Goal: Task Accomplishment & Management: Use online tool/utility

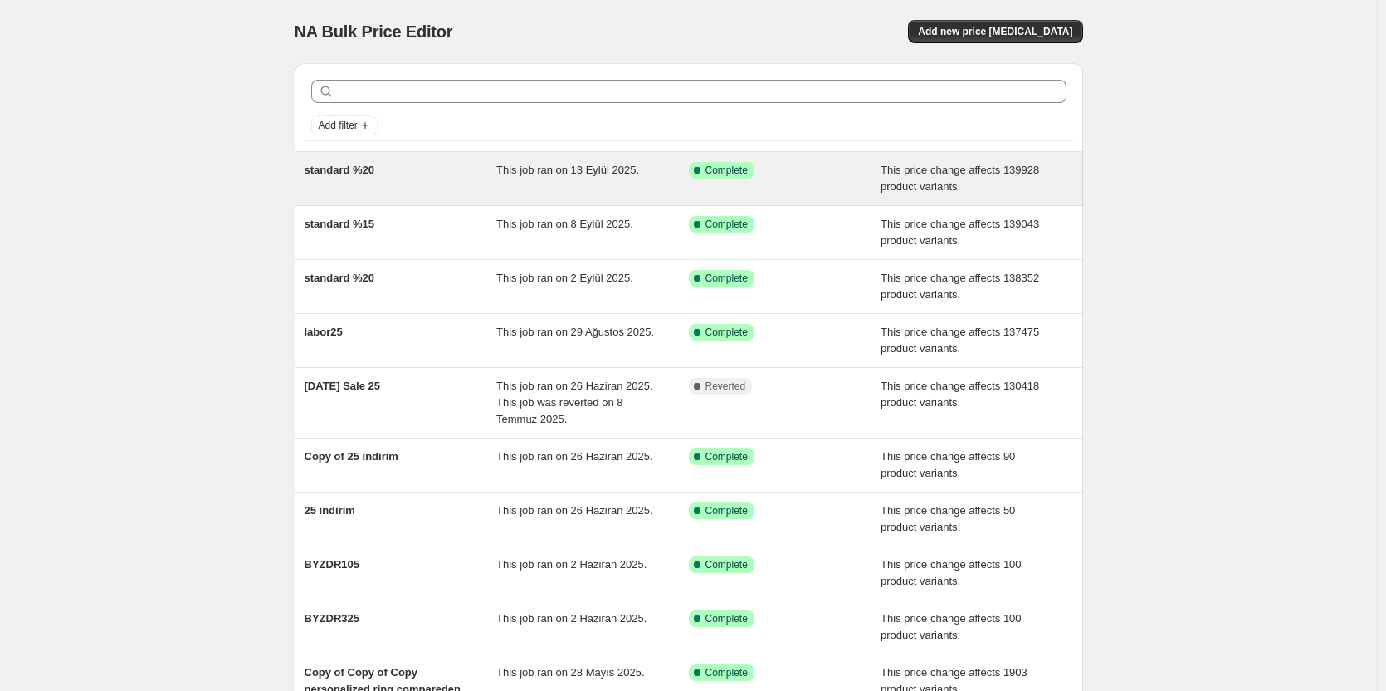
click at [625, 173] on span "This job ran on 13 Eylül 2025." at bounding box center [567, 170] width 143 height 12
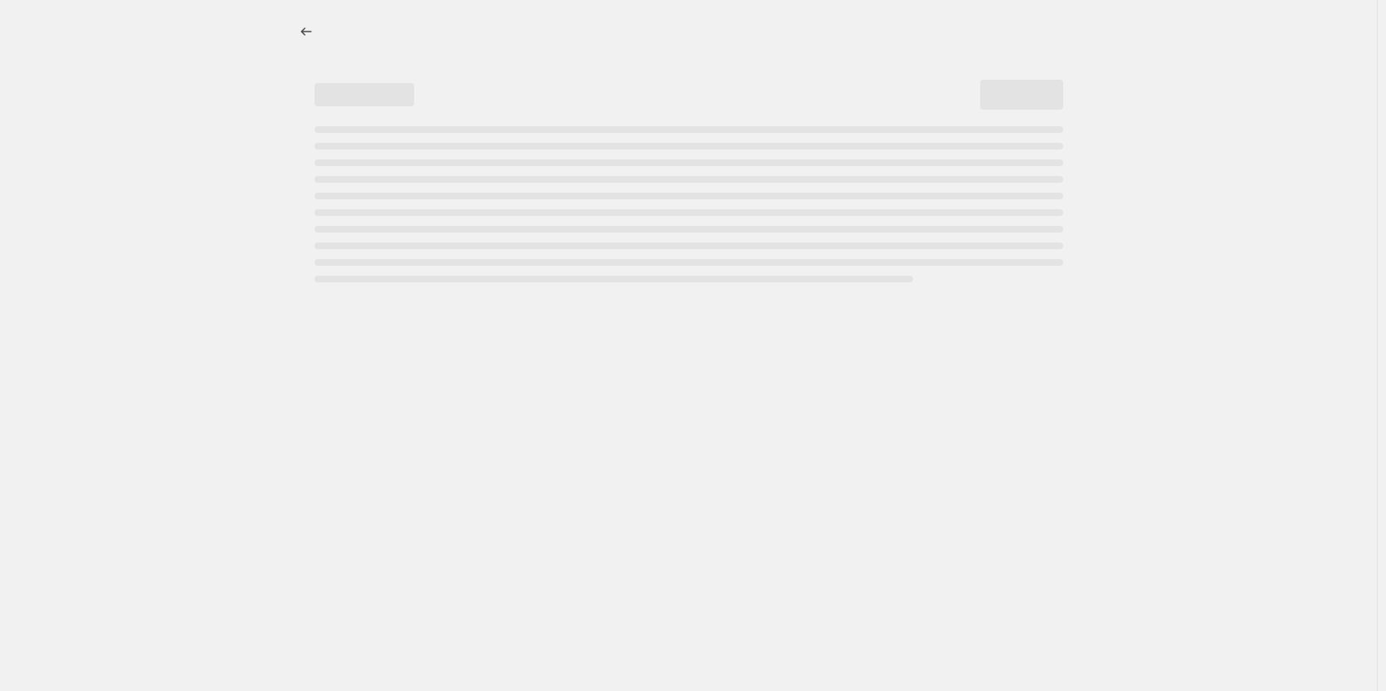
select select "pcap"
select select "no_change"
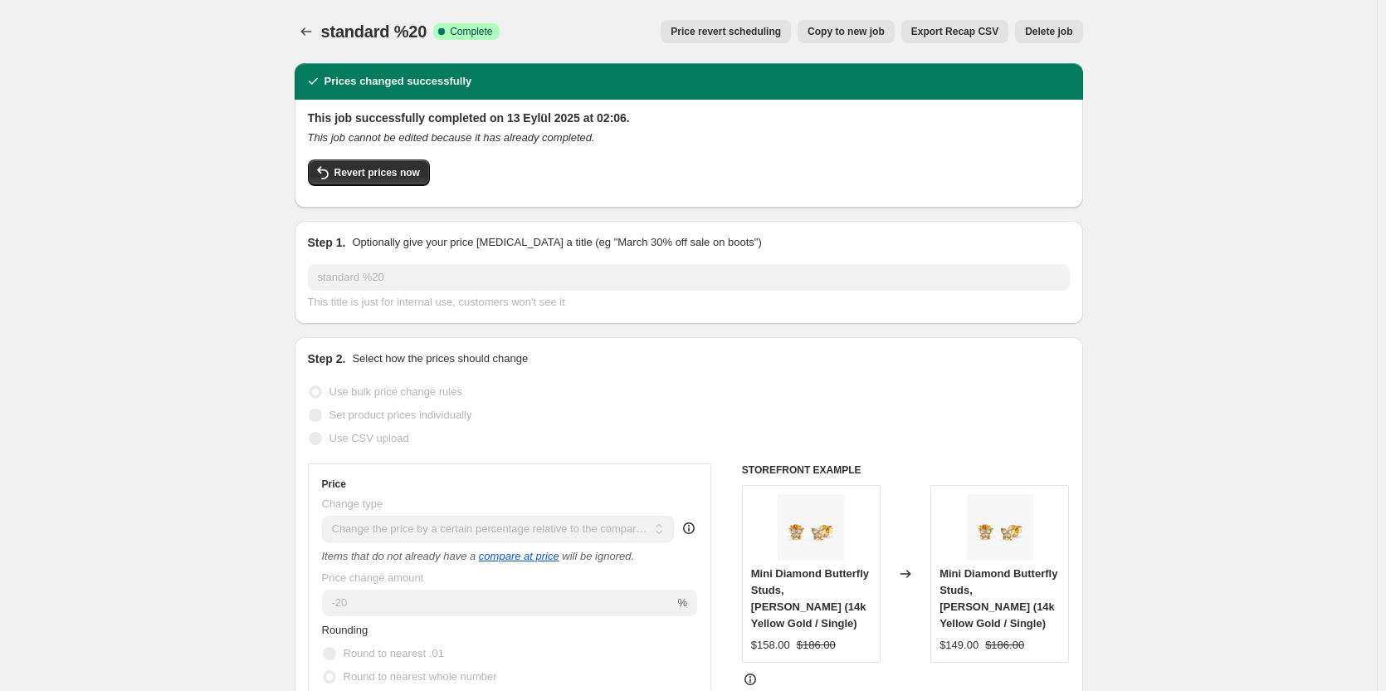
drag, startPoint x: 852, startPoint y: 32, endPoint x: 821, endPoint y: 134, distance: 106.8
click at [310, 27] on icon "Price change jobs" at bounding box center [306, 31] width 17 height 17
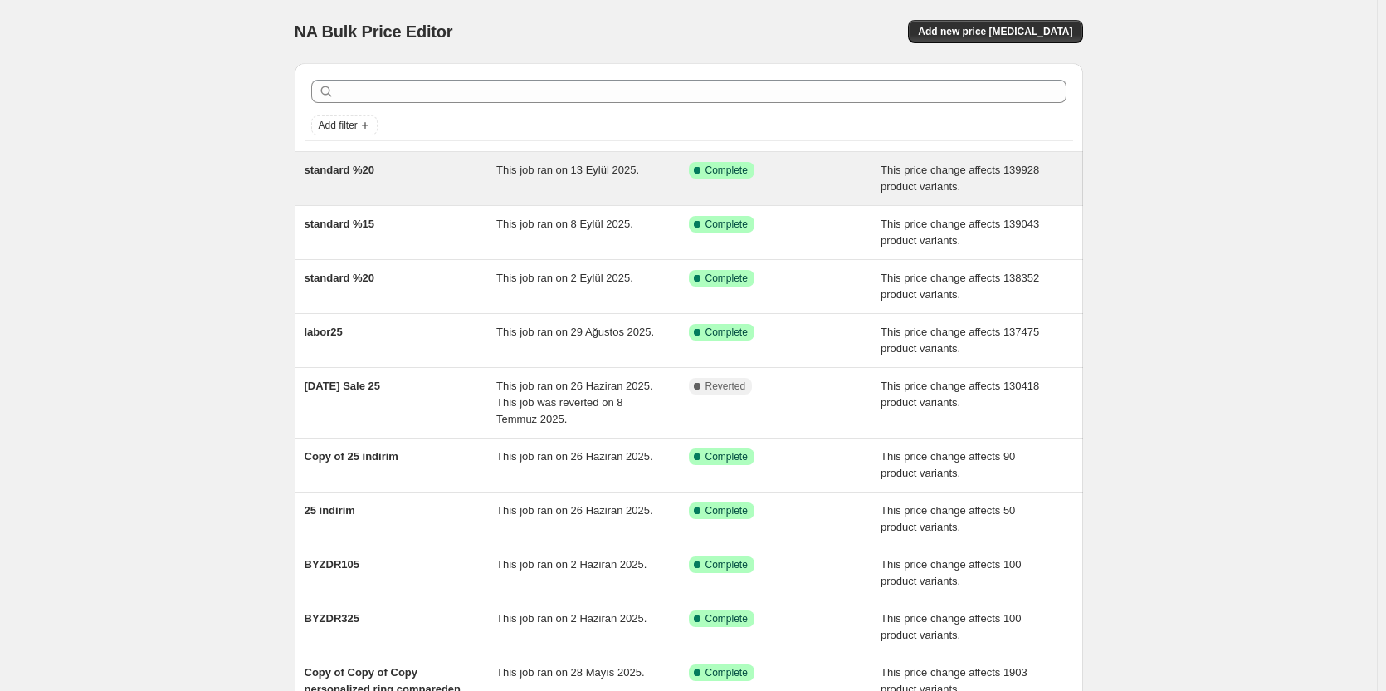
click at [478, 178] on div "standard %20" at bounding box center [401, 178] width 193 height 33
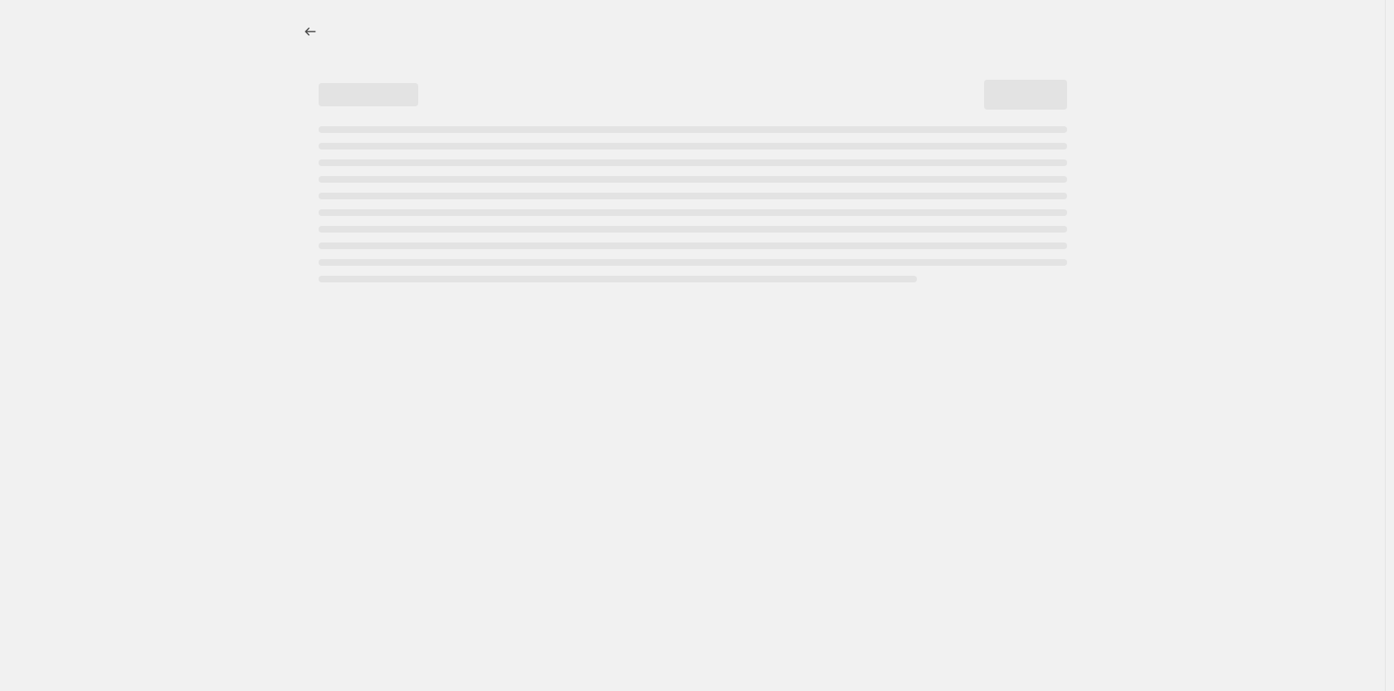
select select "pcap"
select select "no_change"
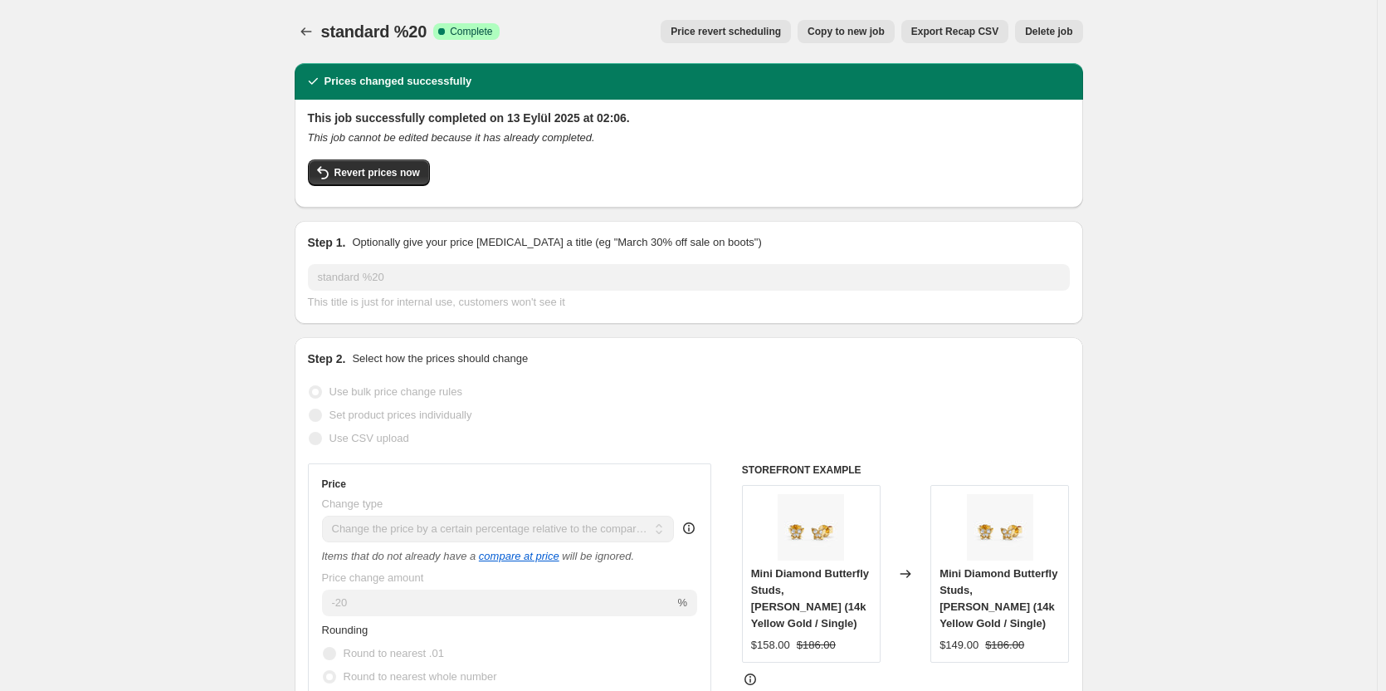
click at [857, 34] on span "Copy to new job" at bounding box center [846, 31] width 77 height 13
select select "pcap"
select select "no_change"
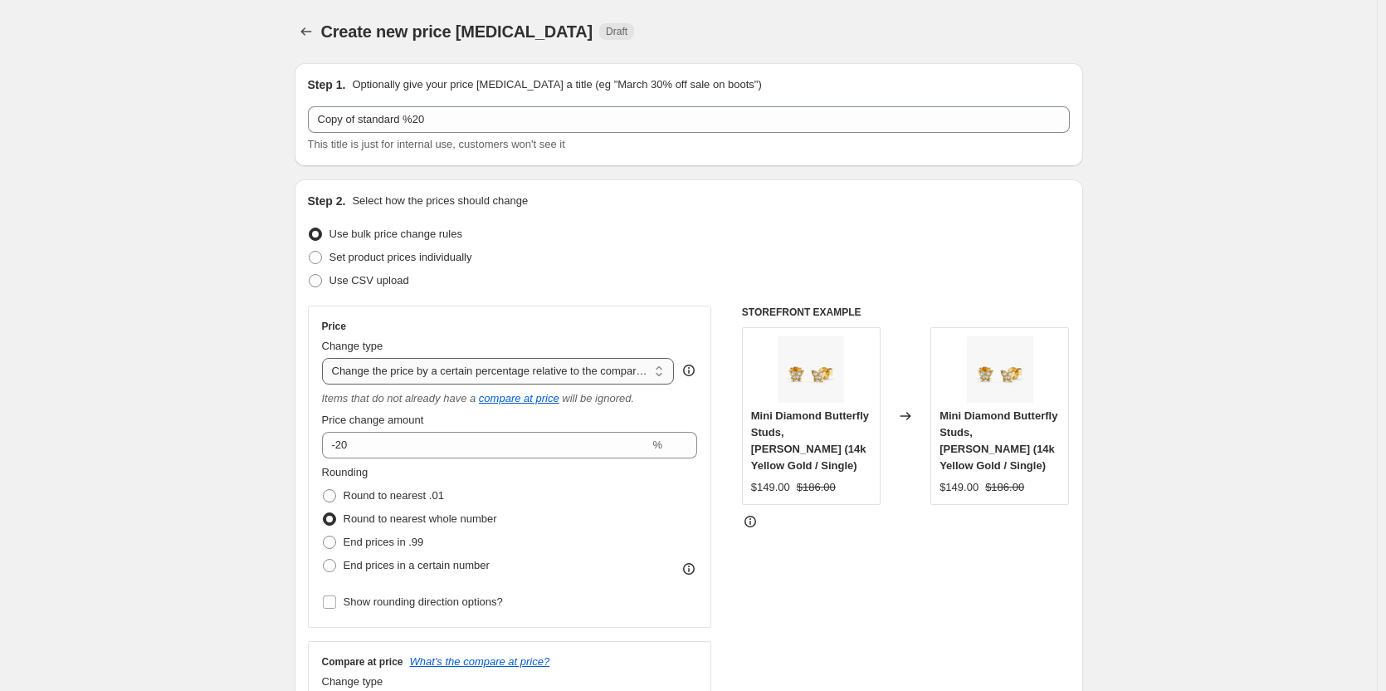
click at [492, 373] on select "Change the price to a certain amount Change the price by a certain amount Chang…" at bounding box center [498, 371] width 353 height 27
select select "to"
click at [325, 358] on select "Change the price to a certain amount Change the price by a certain amount Chang…" at bounding box center [498, 371] width 353 height 27
type input "80.00"
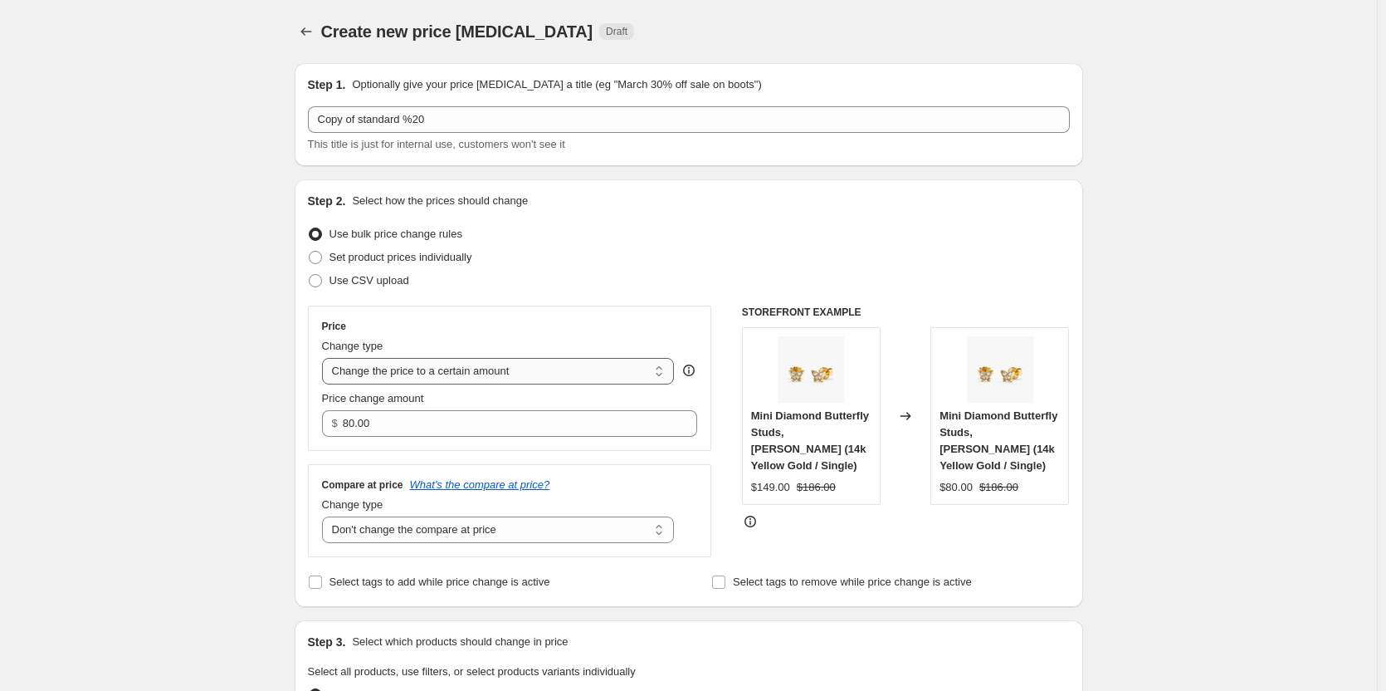
click at [491, 374] on select "Change the price to a certain amount Change the price by a certain amount Chang…" at bounding box center [498, 371] width 353 height 27
select select "pcap"
click at [325, 358] on select "Change the price to a certain amount Change the price by a certain amount Chang…" at bounding box center [498, 371] width 353 height 27
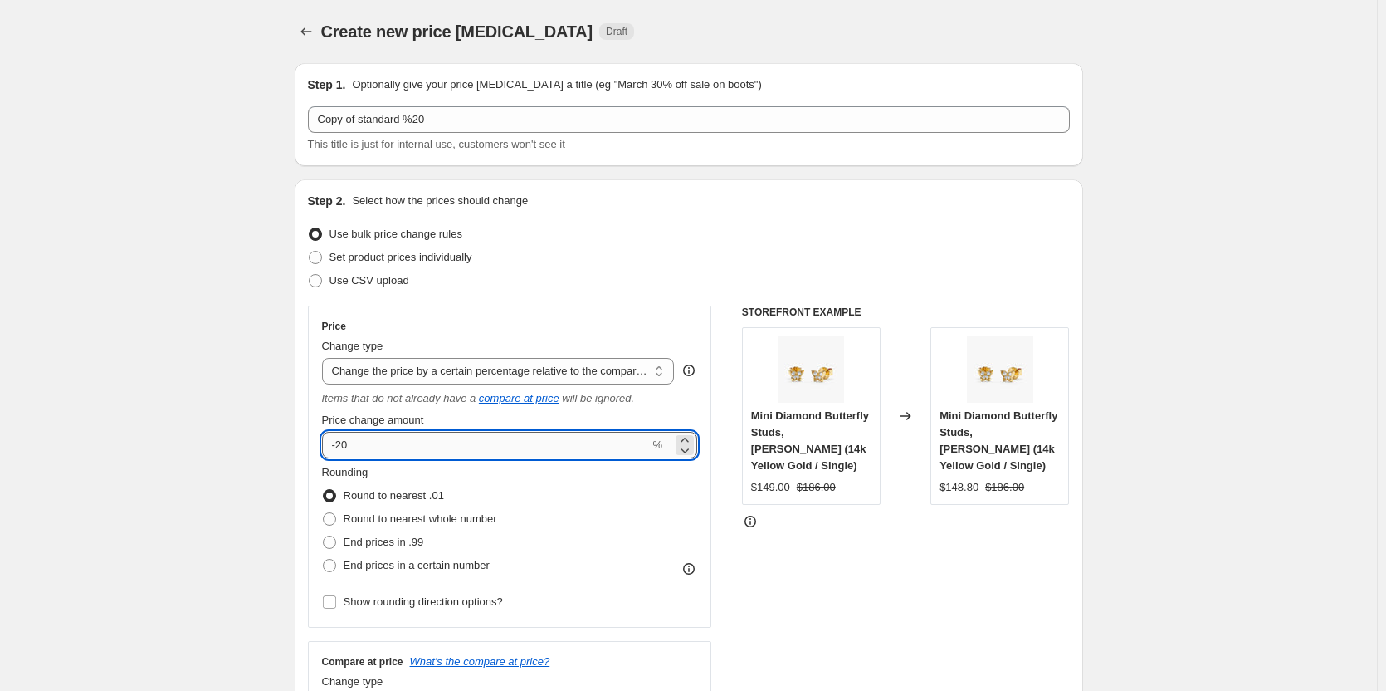
drag, startPoint x: 445, startPoint y: 445, endPoint x: 325, endPoint y: 432, distance: 120.3
click at [325, 432] on input "-20" at bounding box center [486, 445] width 328 height 27
type input "25"
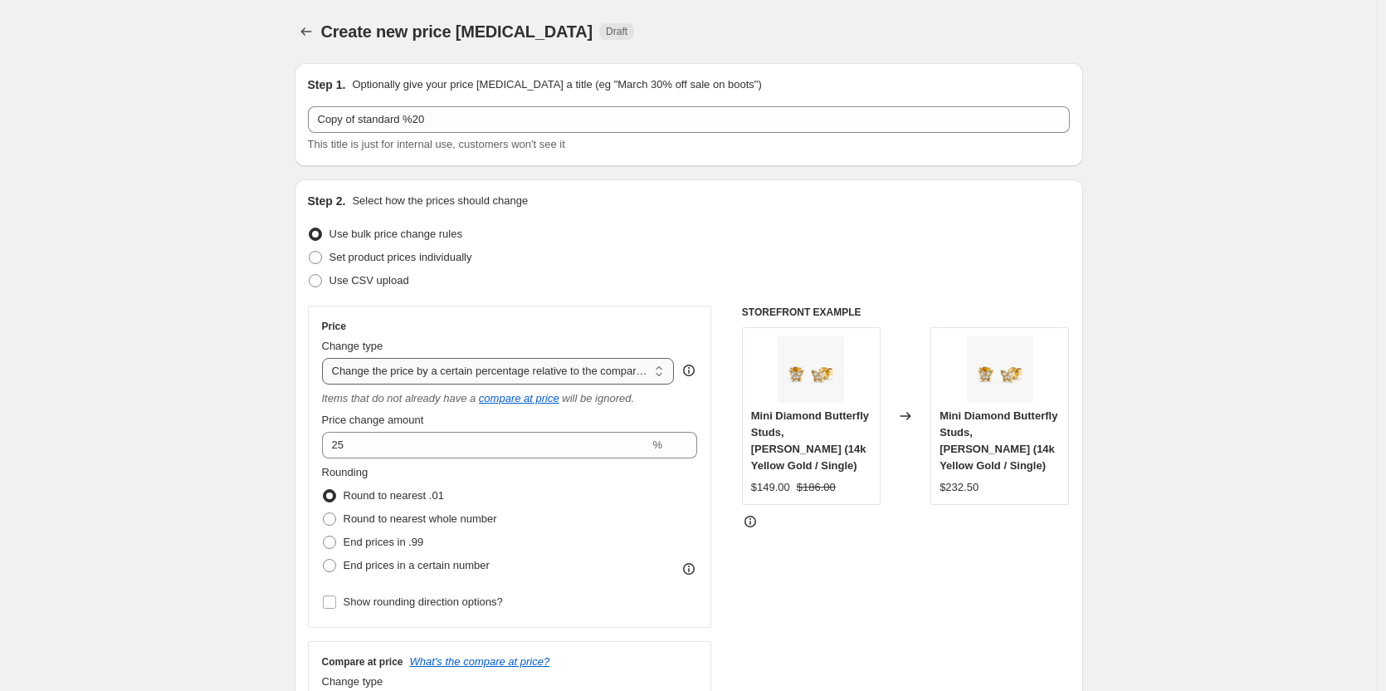
click at [517, 373] on select "Change the price to a certain amount Change the price by a certain amount Chang…" at bounding box center [498, 371] width 353 height 27
click at [459, 376] on select "Change the price to a certain amount Change the price by a certain amount Chang…" at bounding box center [498, 371] width 353 height 27
select select "ecap"
click at [325, 358] on select "Change the price to a certain amount Change the price by a certain amount Chang…" at bounding box center [498, 371] width 353 height 27
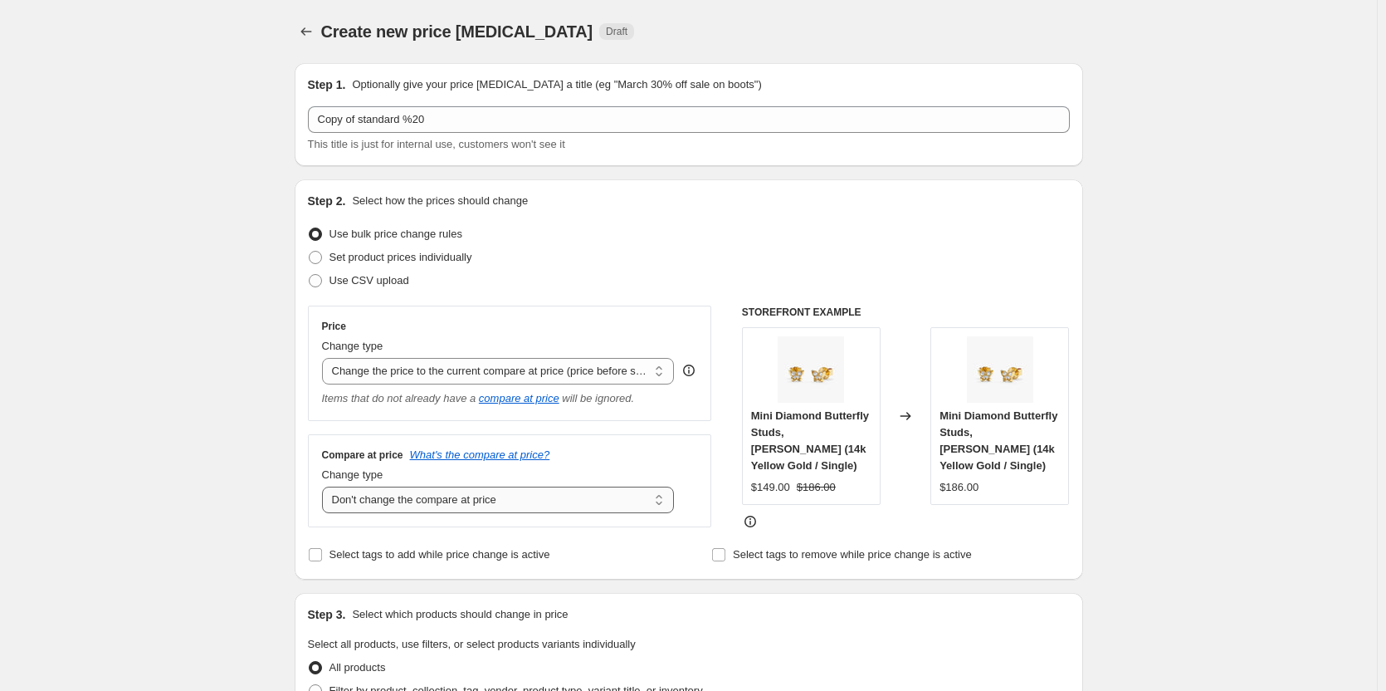
click at [443, 502] on select "Change the compare at price to the current price (sale) Change the compare at p…" at bounding box center [498, 499] width 353 height 27
click at [325, 487] on select "Change the compare at price to the current price (sale) Change the compare at p…" at bounding box center [498, 499] width 353 height 27
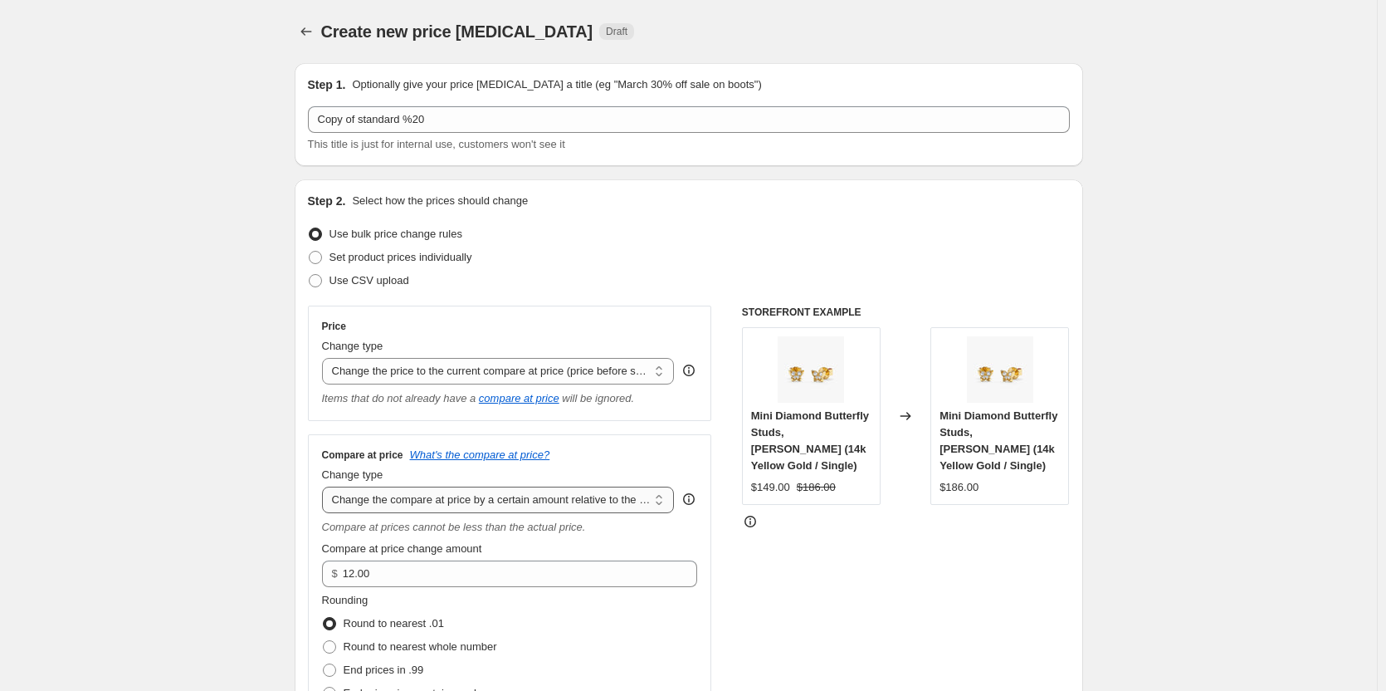
click at [461, 501] on select "Change the compare at price to the current price (sale) Change the compare at p…" at bounding box center [498, 499] width 353 height 27
select select "percentage"
click at [325, 487] on select "Change the compare at price to the current price (sale) Change the compare at p…" at bounding box center [498, 499] width 353 height 27
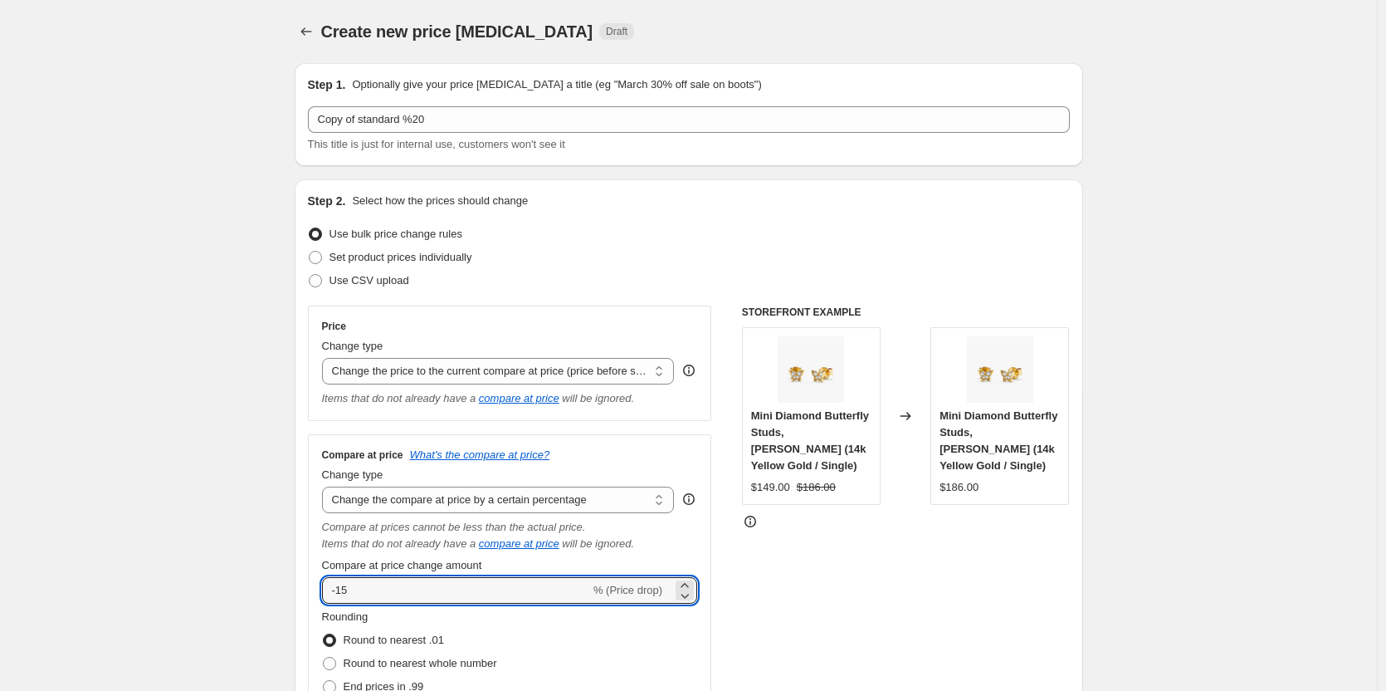
drag, startPoint x: 460, startPoint y: 591, endPoint x: 290, endPoint y: 578, distance: 169.8
type input "25"
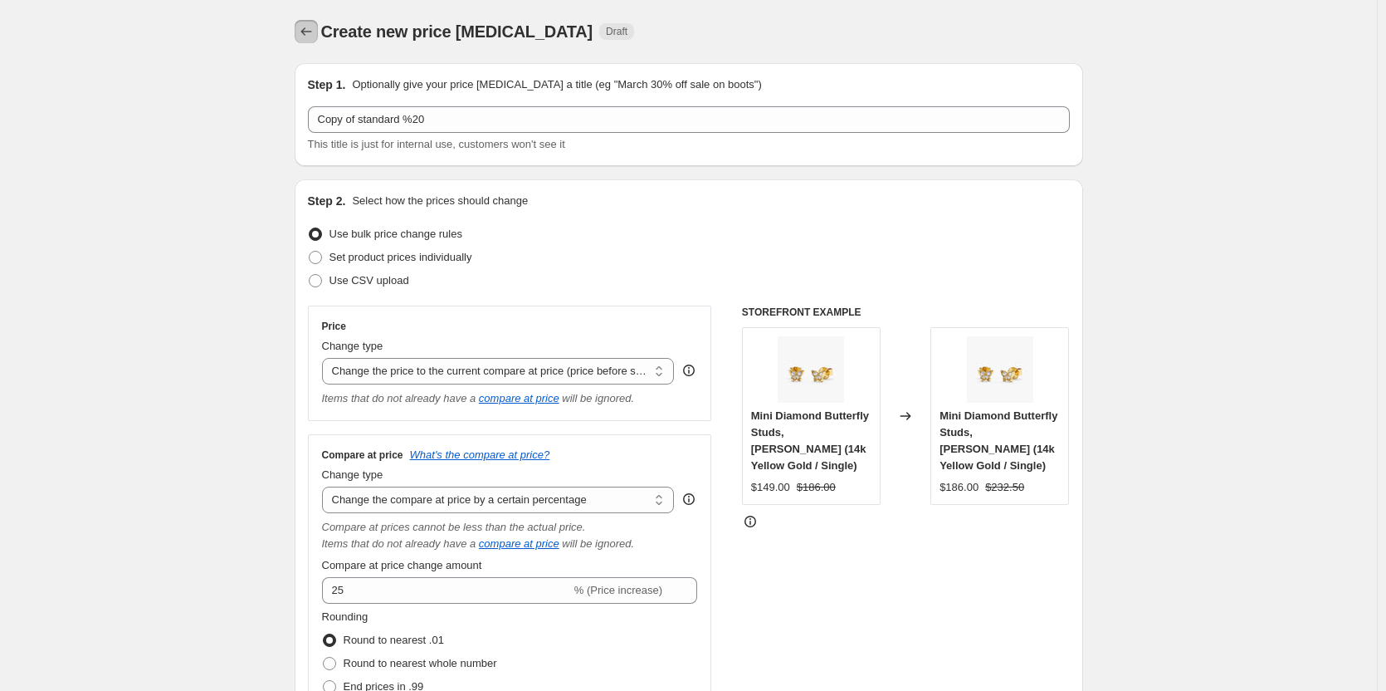
click at [306, 34] on icon "Price change jobs" at bounding box center [306, 31] width 17 height 17
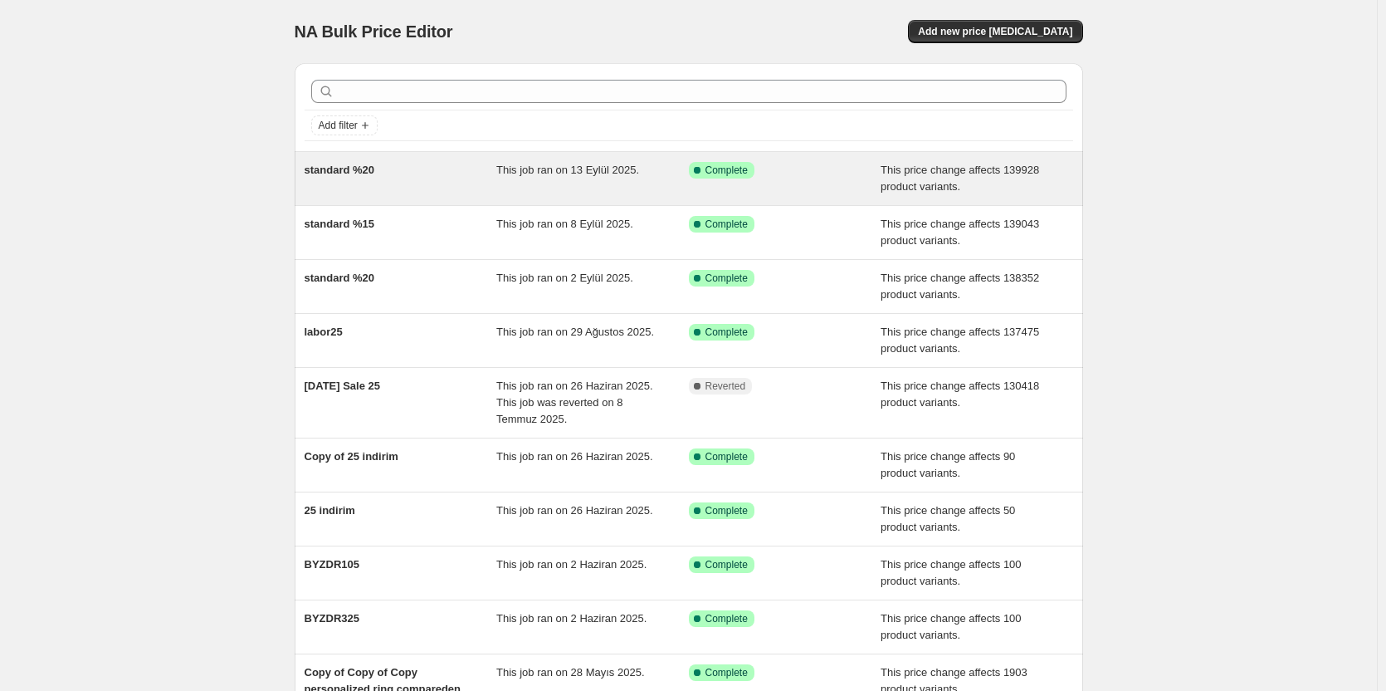
click at [557, 188] on div "This job ran on 13 Eylül 2025." at bounding box center [592, 178] width 193 height 33
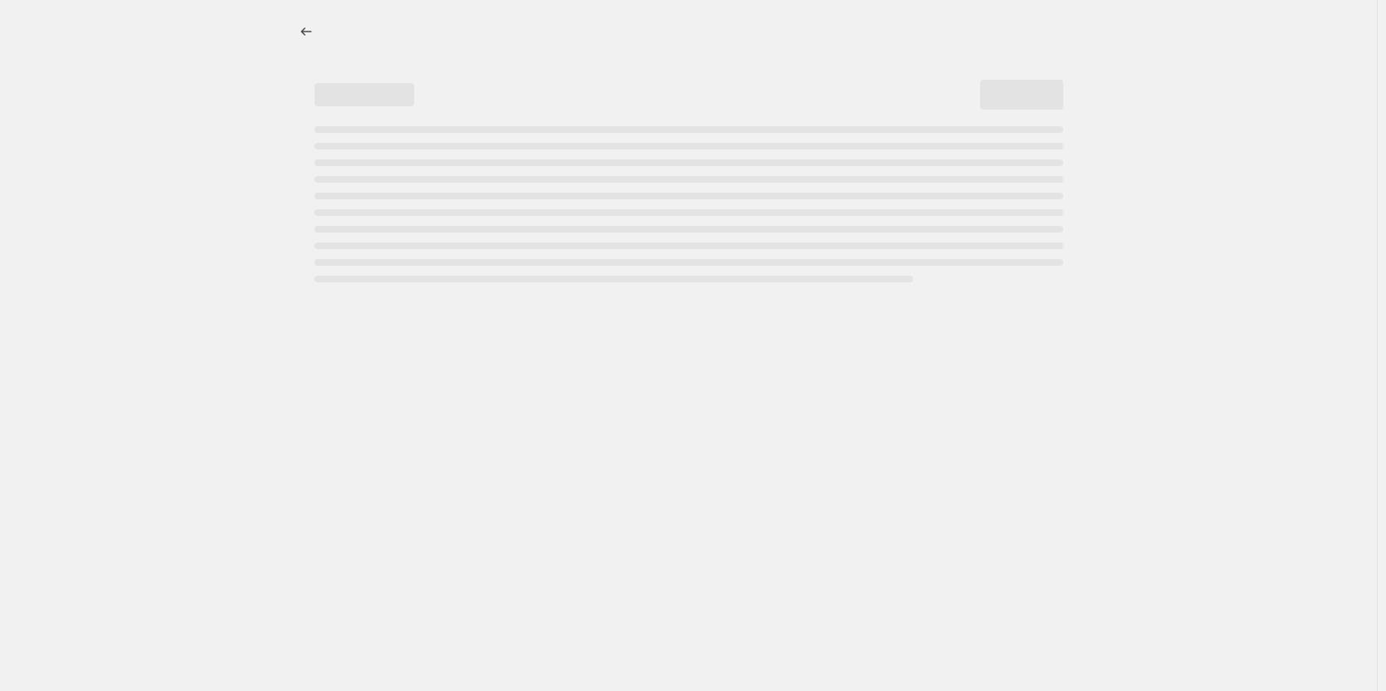
select select "pcap"
select select "no_change"
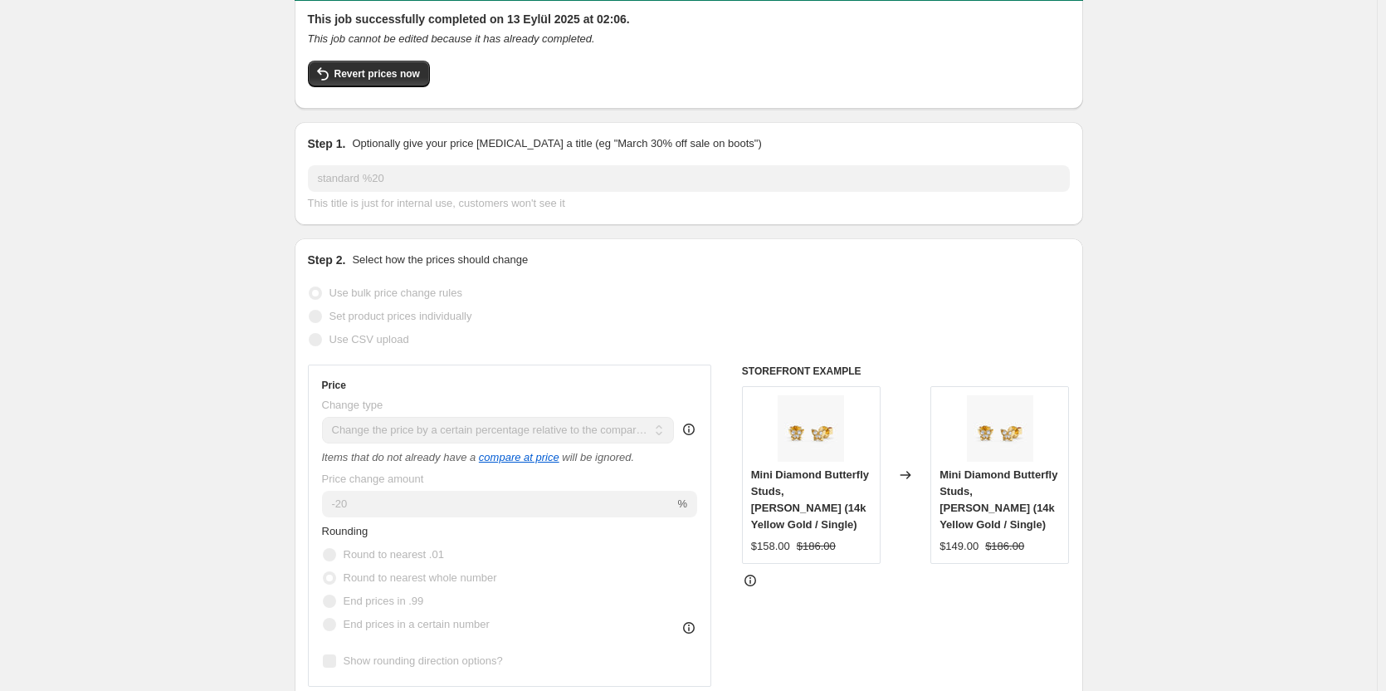
scroll to position [166, 0]
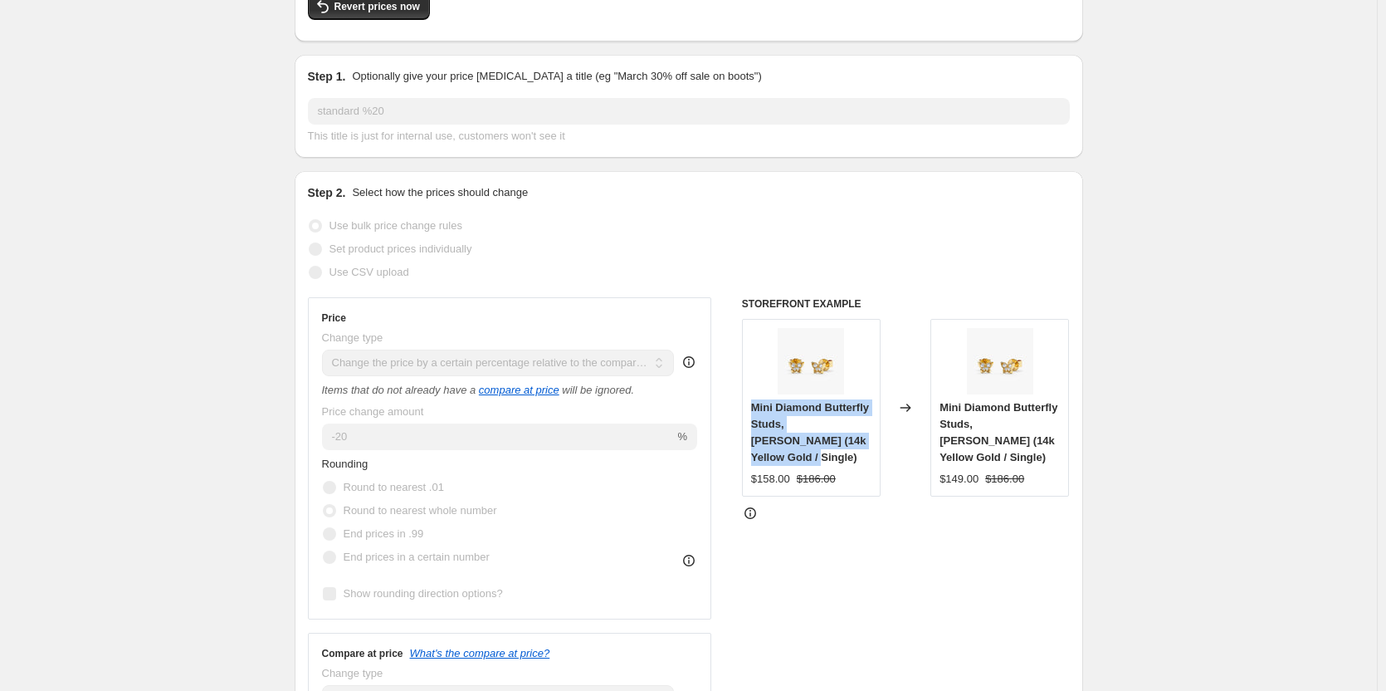
drag, startPoint x: 756, startPoint y: 406, endPoint x: 795, endPoint y: 451, distance: 59.4
click at [795, 451] on div "Mini Diamond Butterfly Studs, [PERSON_NAME] (14k Yellow Gold / Single)" at bounding box center [811, 432] width 120 height 66
copy span "Mini Diamond Butterfly Studs, [PERSON_NAME] (14k Yellow Gold / Single)"
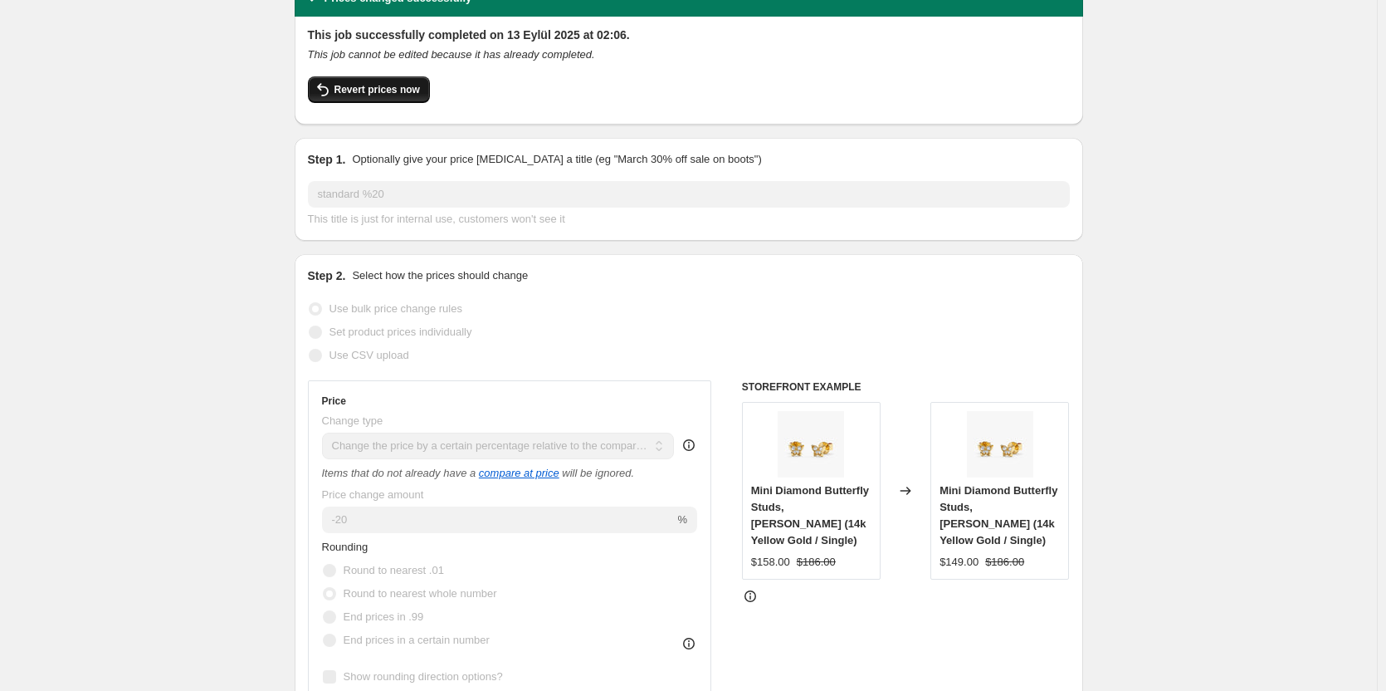
scroll to position [0, 0]
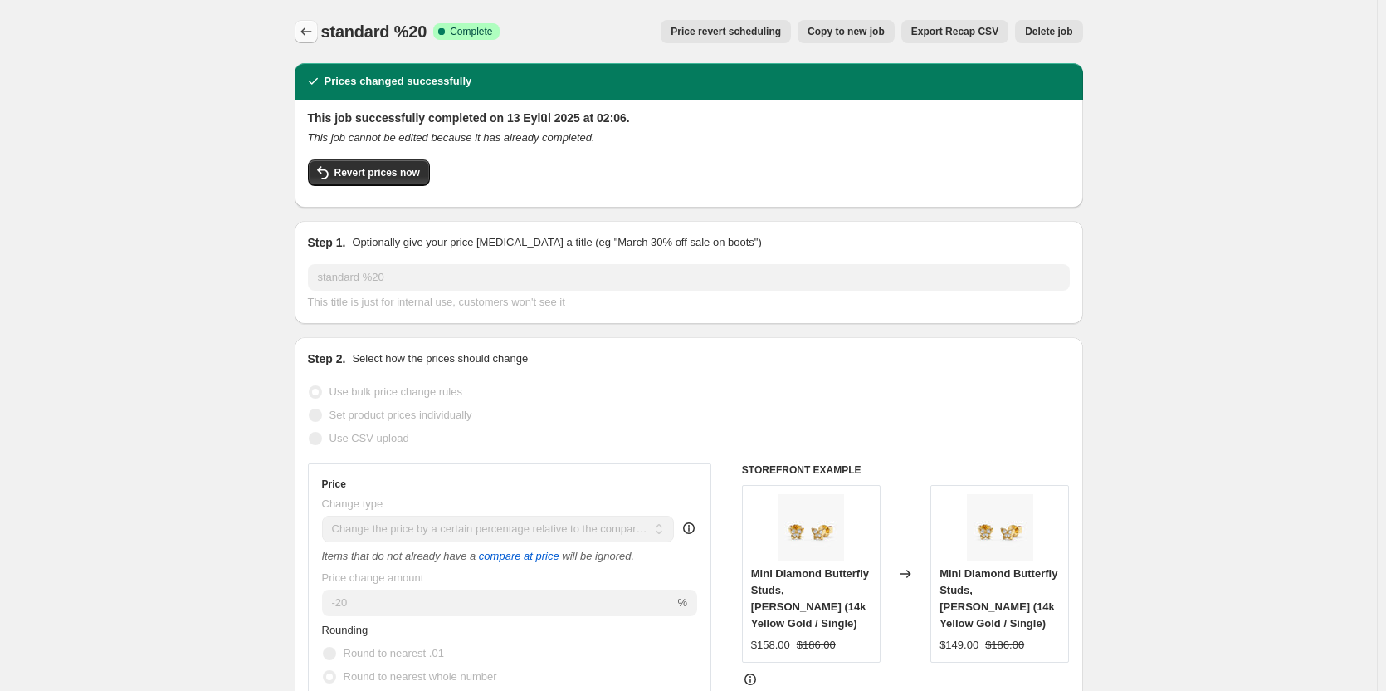
click at [316, 22] on button "Price change jobs" at bounding box center [306, 31] width 23 height 23
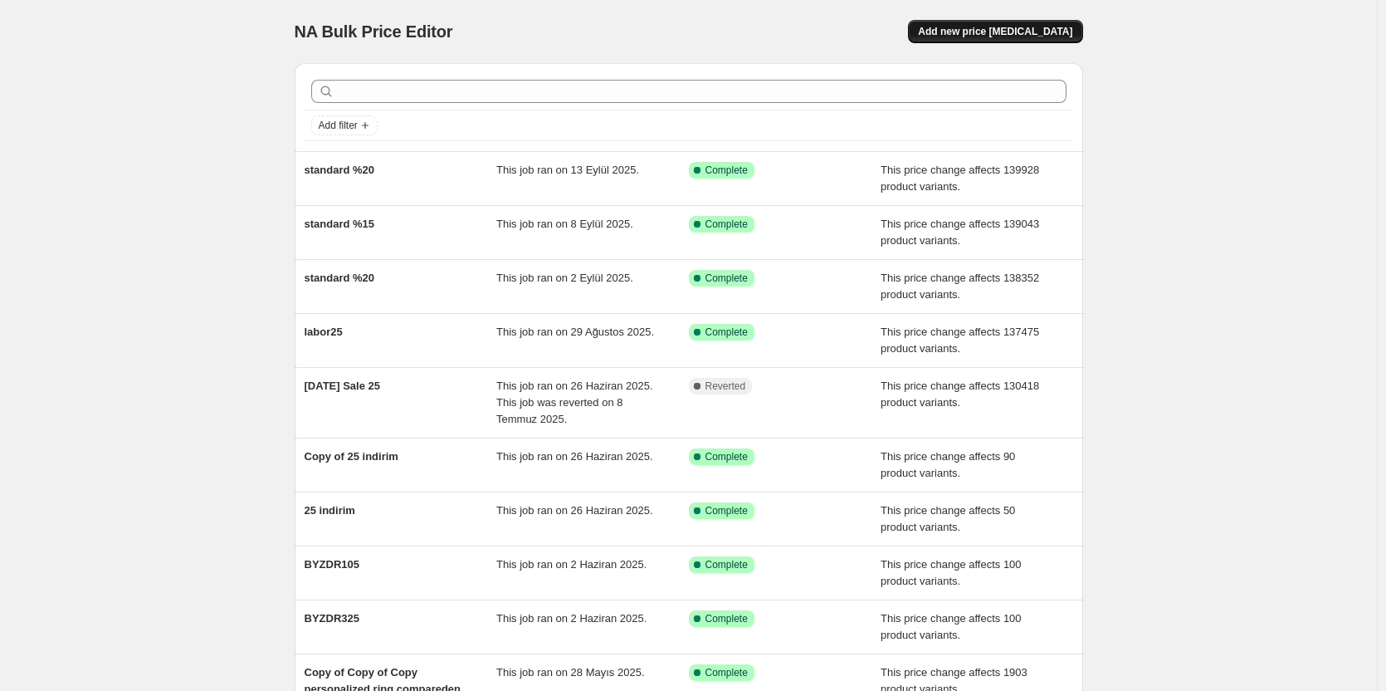
click at [1003, 30] on span "Add new price [MEDICAL_DATA]" at bounding box center [995, 31] width 154 height 13
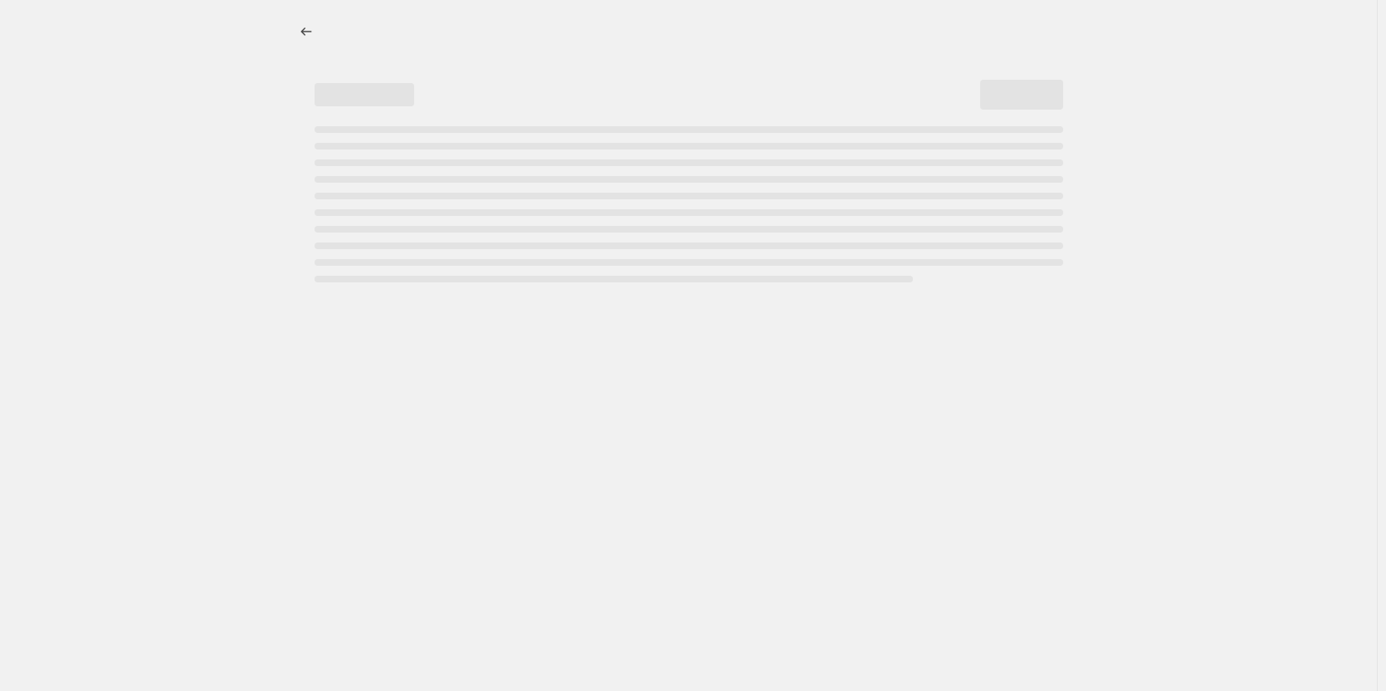
select select "percentage"
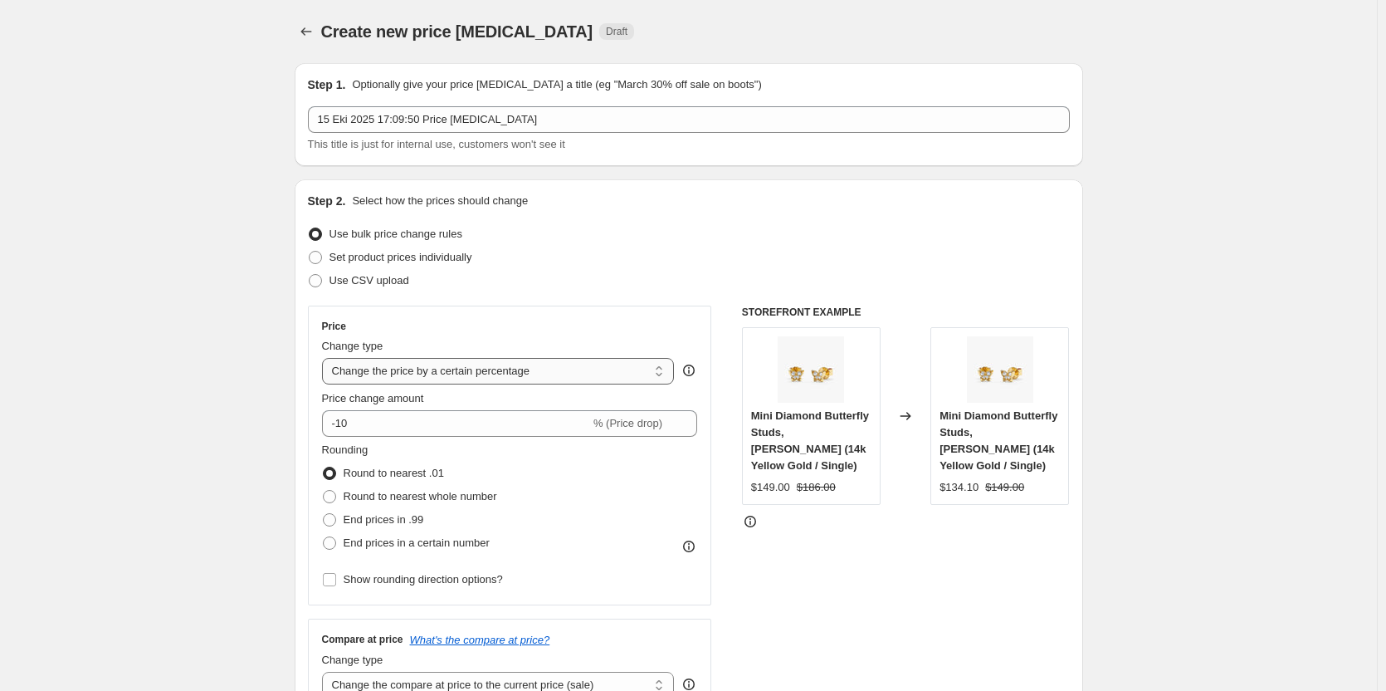
click at [525, 371] on select "Change the price to a certain amount Change the price by a certain amount Chang…" at bounding box center [498, 371] width 353 height 27
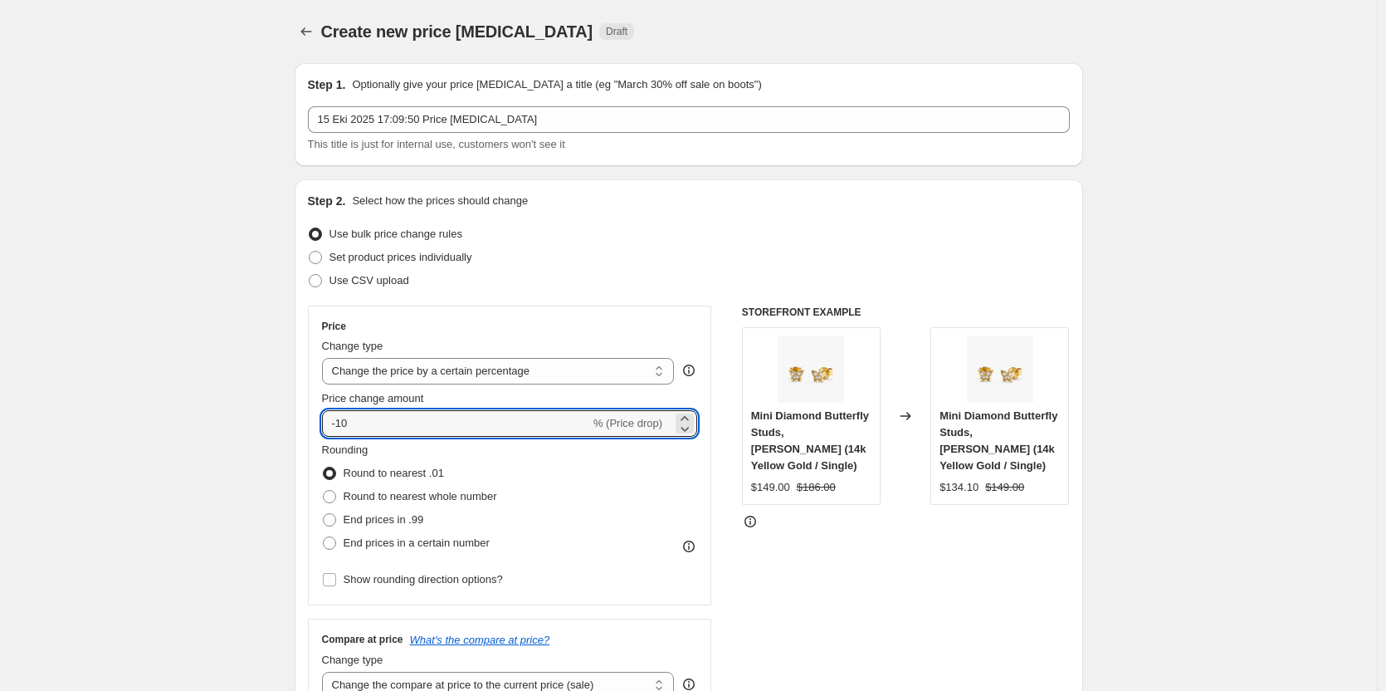
drag, startPoint x: 446, startPoint y: 416, endPoint x: 295, endPoint y: 409, distance: 151.2
type input "25"
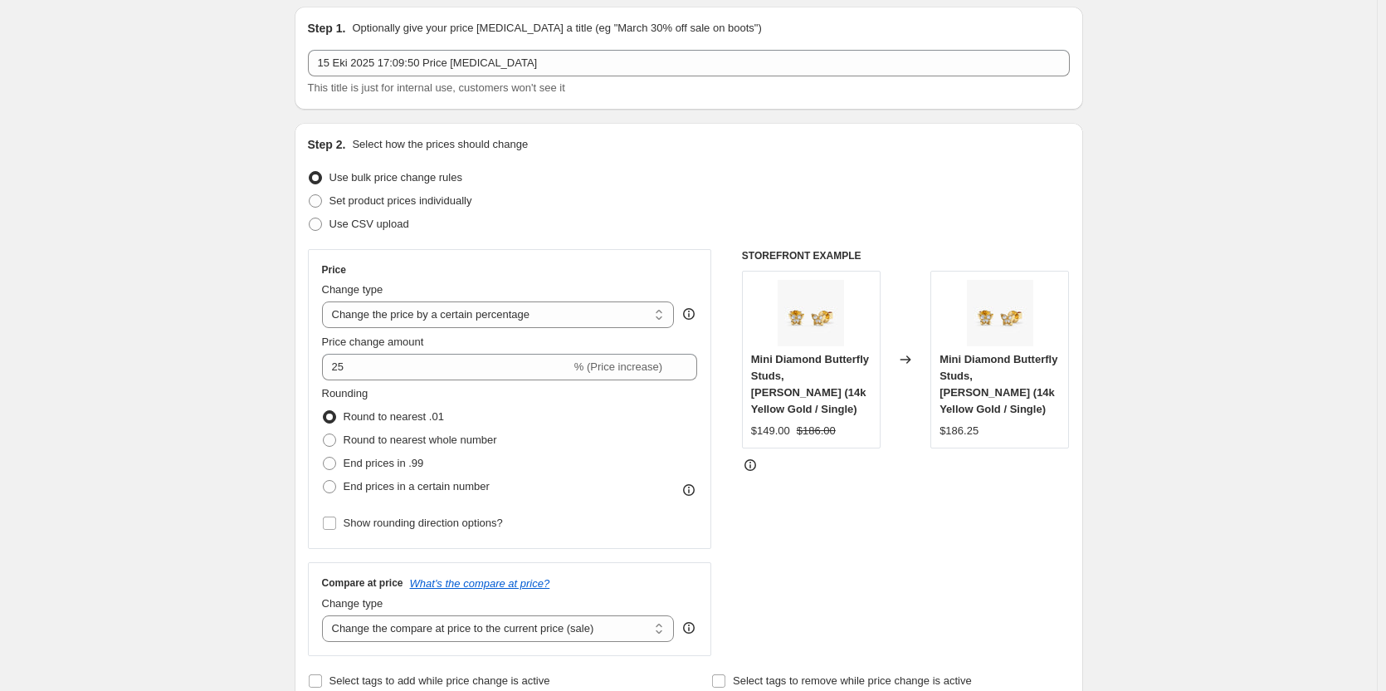
scroll to position [83, 0]
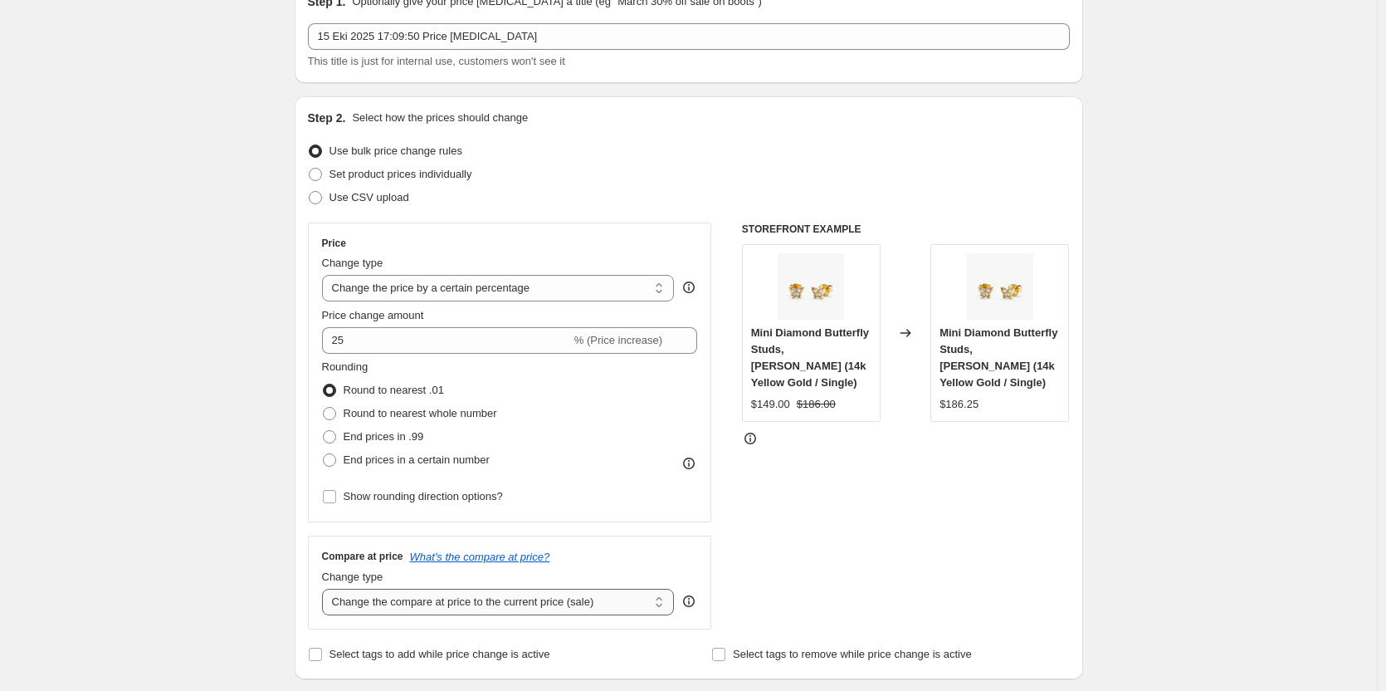
click at [514, 606] on select "Change the compare at price to the current price (sale) Change the compare at p…" at bounding box center [498, 601] width 353 height 27
select select "percentage"
click at [325, 588] on select "Change the compare at price to the current price (sale) Change the compare at p…" at bounding box center [498, 601] width 353 height 27
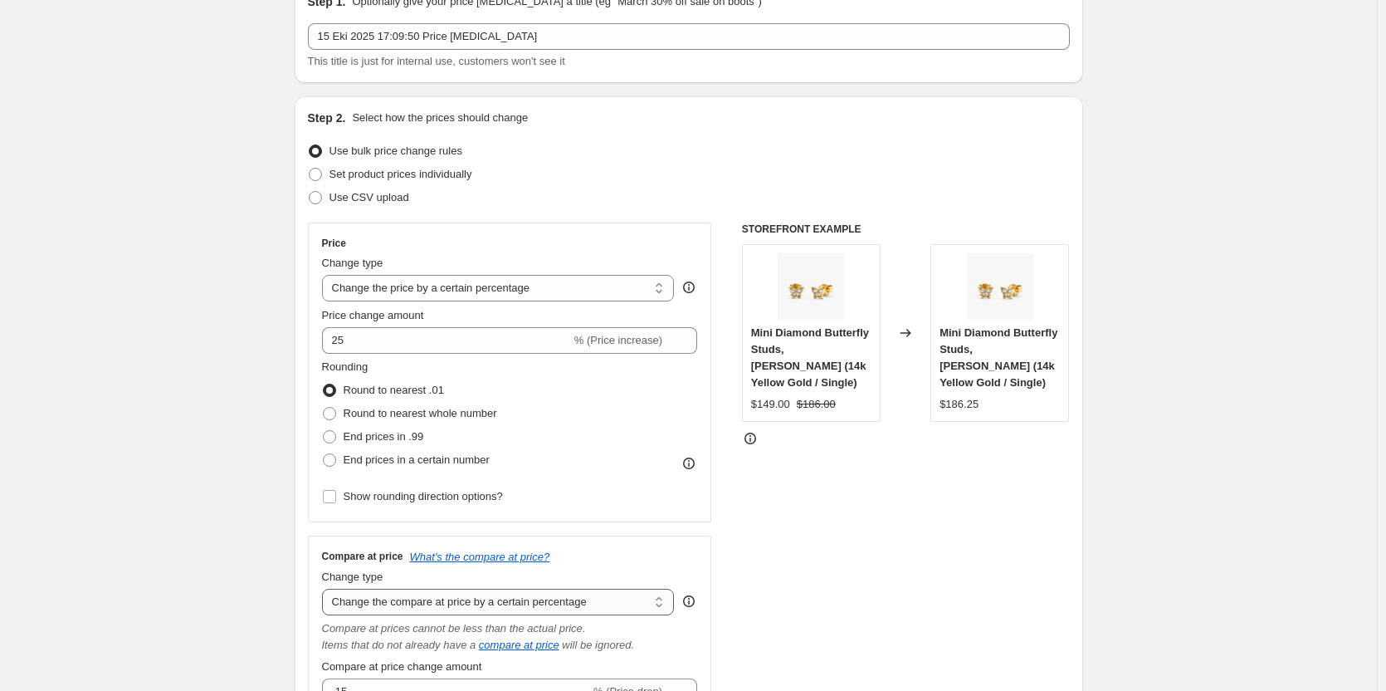
click at [503, 602] on select "Change the compare at price to the current price (sale) Change the compare at p…" at bounding box center [498, 601] width 353 height 27
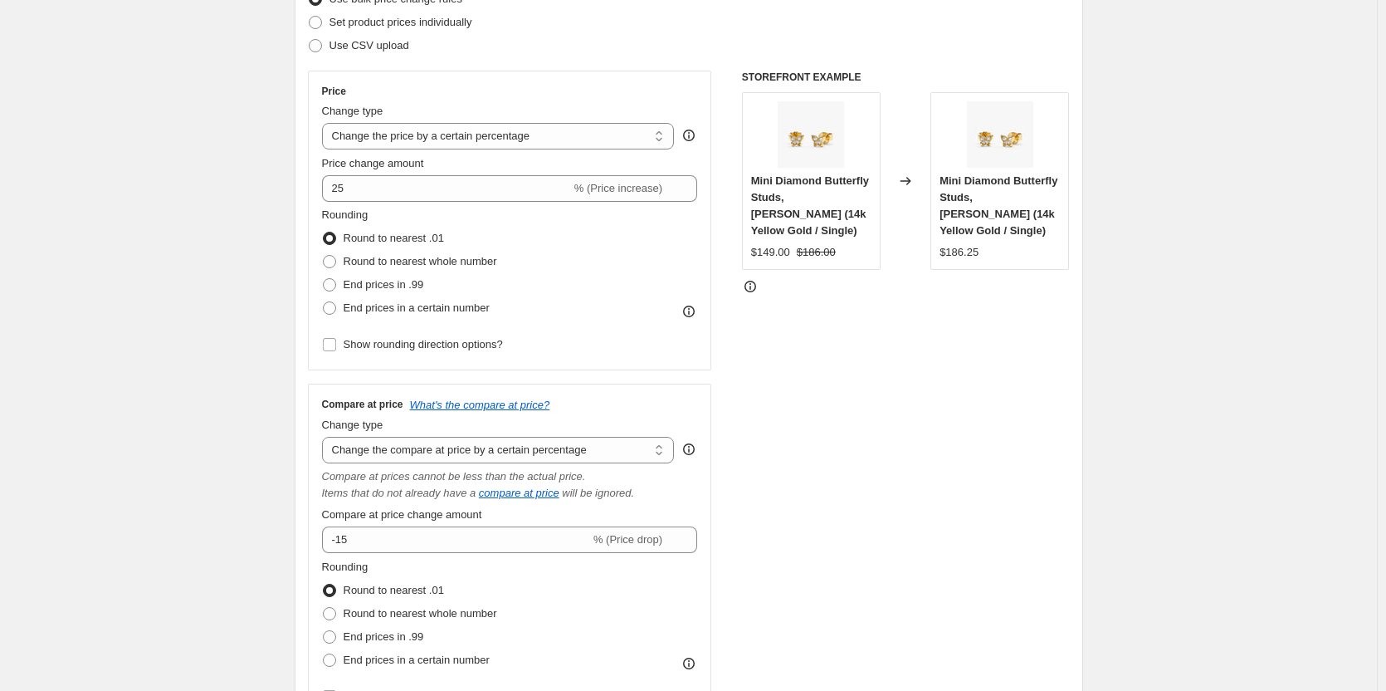
scroll to position [249, 0]
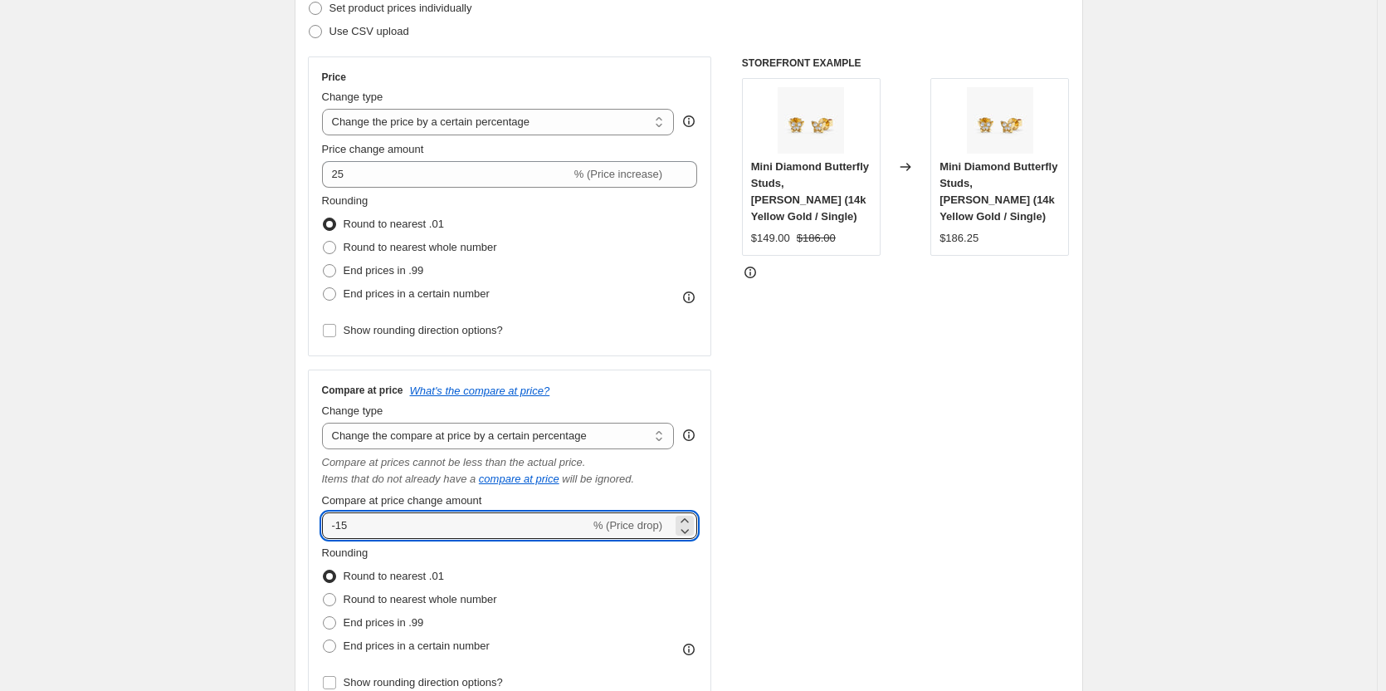
drag, startPoint x: 427, startPoint y: 532, endPoint x: 241, endPoint y: 520, distance: 186.3
type input "25"
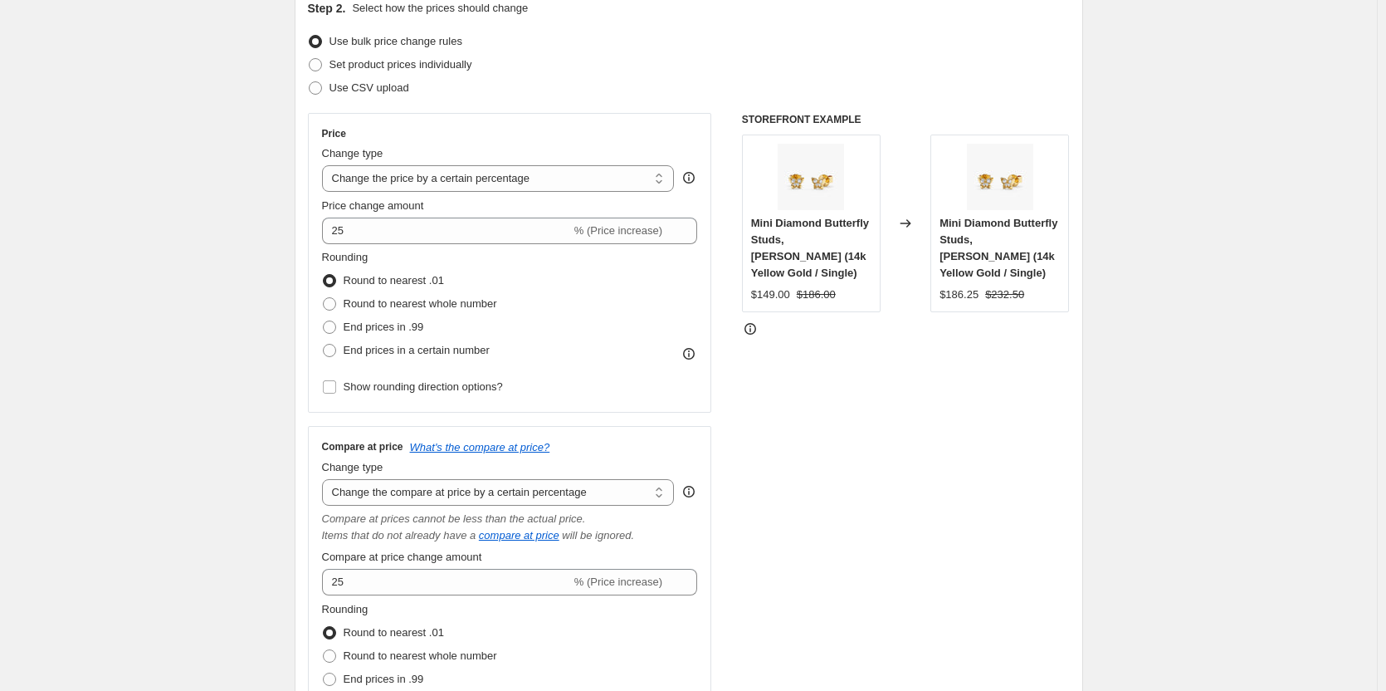
scroll to position [166, 0]
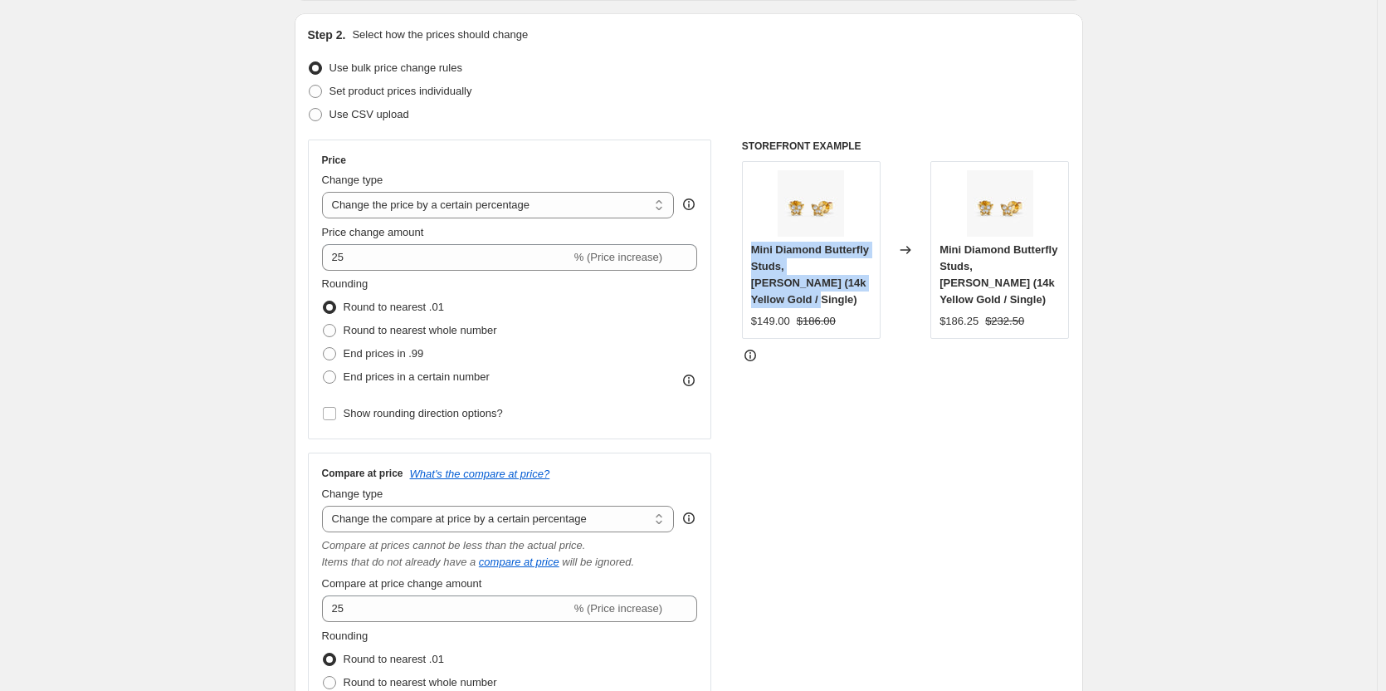
drag, startPoint x: 755, startPoint y: 244, endPoint x: 764, endPoint y: 359, distance: 114.9
click at [803, 296] on div "Mini Diamond Butterfly Studs, [PERSON_NAME] (14k Yellow Gold / Single)" at bounding box center [811, 275] width 120 height 66
copy span "Mini Diamond Butterfly Studs, [PERSON_NAME] (14k Yellow Gold / Single)"
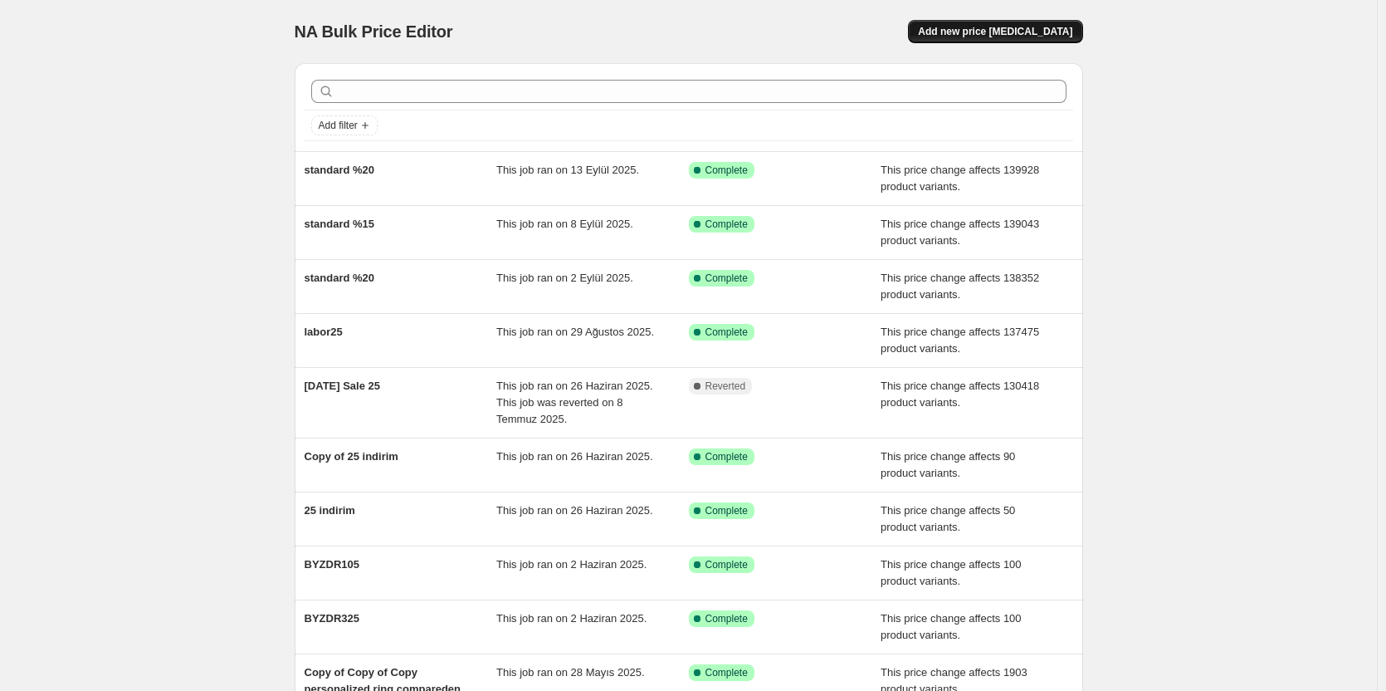
click at [973, 29] on span "Add new price [MEDICAL_DATA]" at bounding box center [995, 31] width 154 height 13
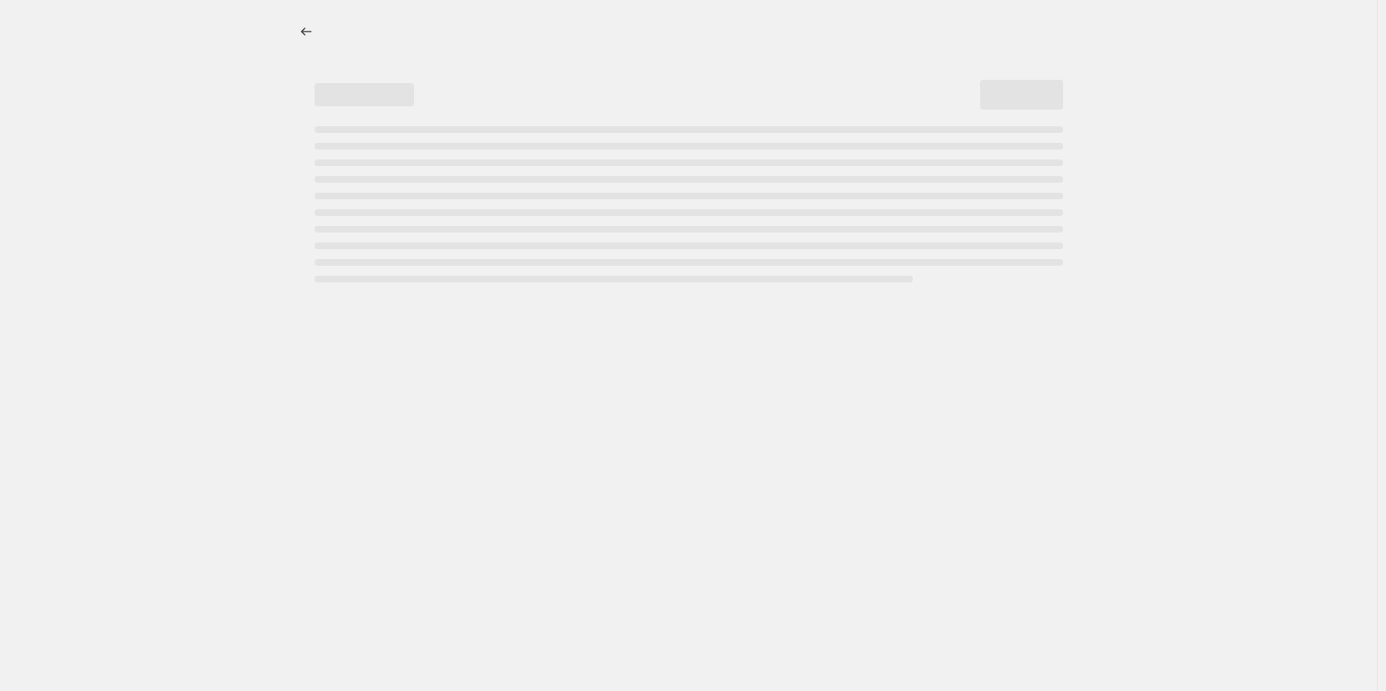
select select "percentage"
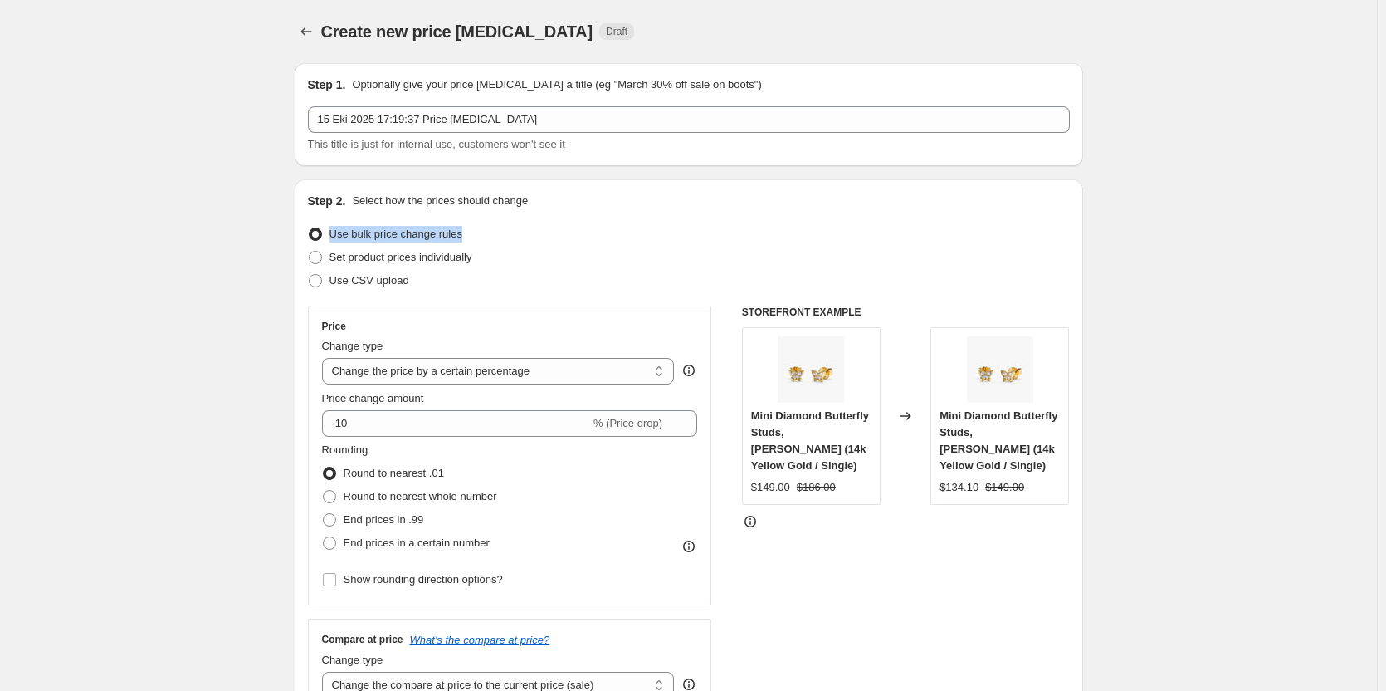
drag, startPoint x: 475, startPoint y: 237, endPoint x: 334, endPoint y: 235, distance: 140.3
click at [334, 235] on div "Use bulk price change rules" at bounding box center [689, 233] width 762 height 23
copy span "Use bulk price change rules"
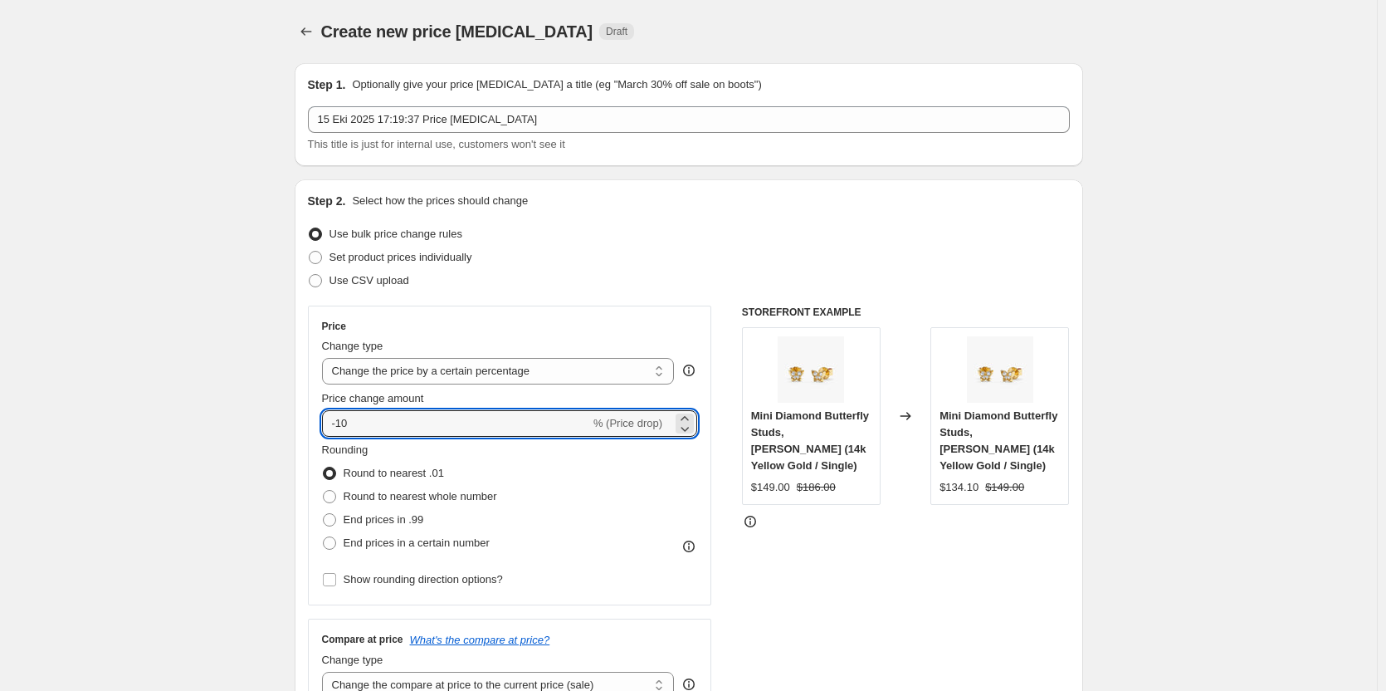
drag, startPoint x: 355, startPoint y: 433, endPoint x: 310, endPoint y: 433, distance: 44.8
click at [310, 433] on div "Step 2. Select how the prices should change Use bulk price change rules Set pro…" at bounding box center [689, 470] width 788 height 583
type input "25"
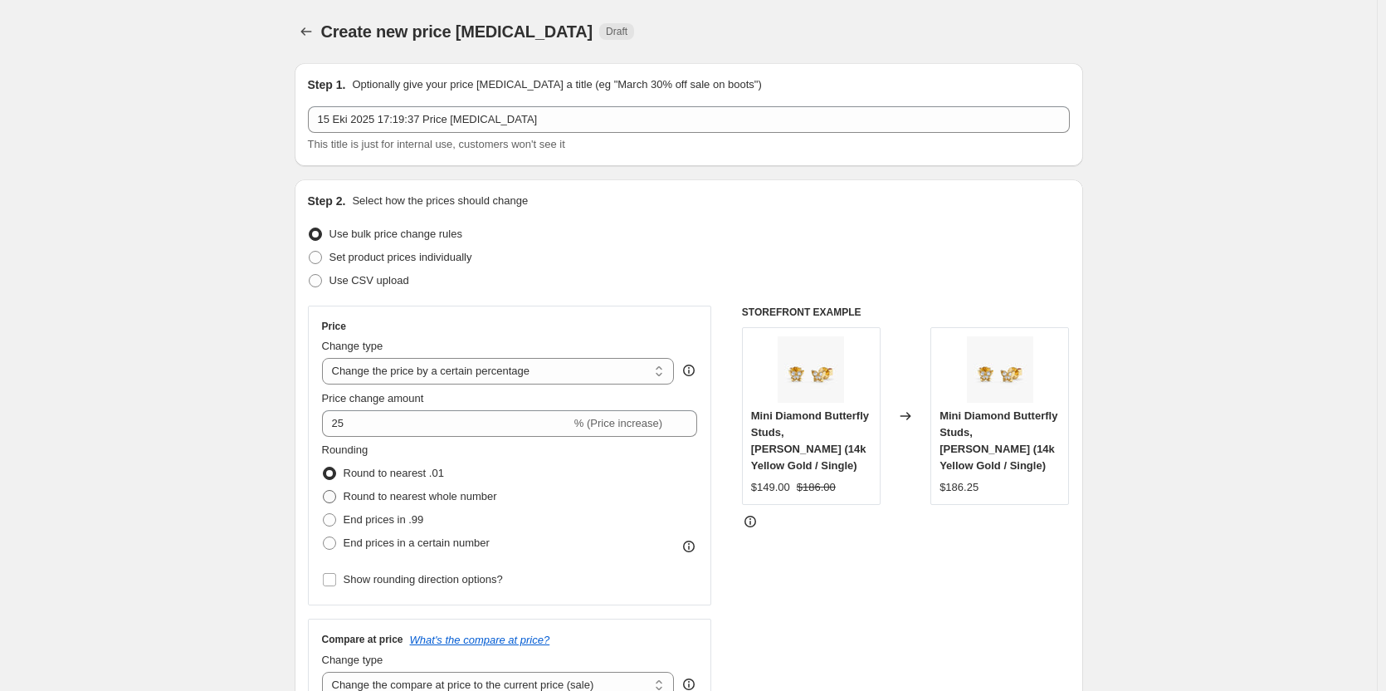
click at [356, 500] on span "Round to nearest whole number" at bounding box center [421, 496] width 154 height 12
click at [324, 491] on input "Round to nearest whole number" at bounding box center [323, 490] width 1 height 1
radio input "true"
click at [364, 515] on span "End prices in .99" at bounding box center [384, 519] width 81 height 12
click at [324, 514] on input "End prices in .99" at bounding box center [323, 513] width 1 height 1
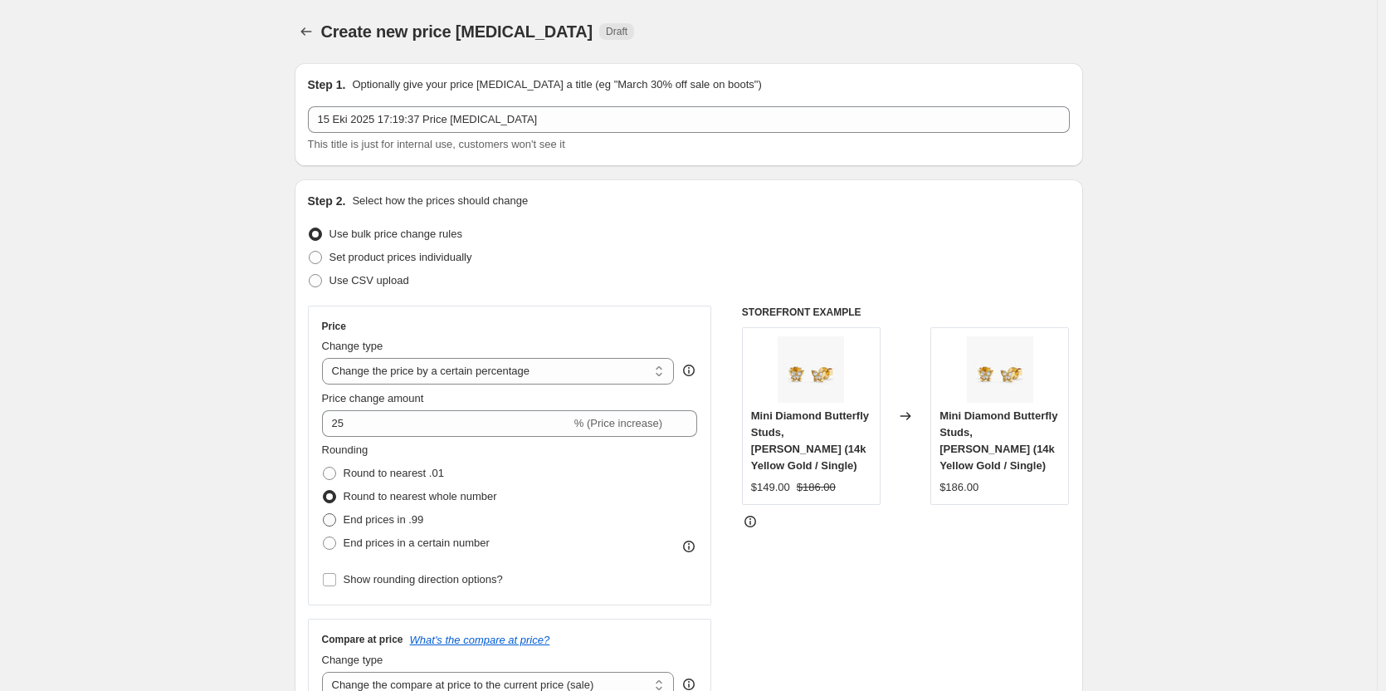
radio input "true"
click at [369, 500] on span "Round to nearest whole number" at bounding box center [421, 496] width 154 height 12
click at [324, 491] on input "Round to nearest whole number" at bounding box center [323, 490] width 1 height 1
radio input "true"
click at [384, 558] on div "Rounding Round to nearest .01 Round to nearest whole number End prices in .99 E…" at bounding box center [510, 516] width 376 height 149
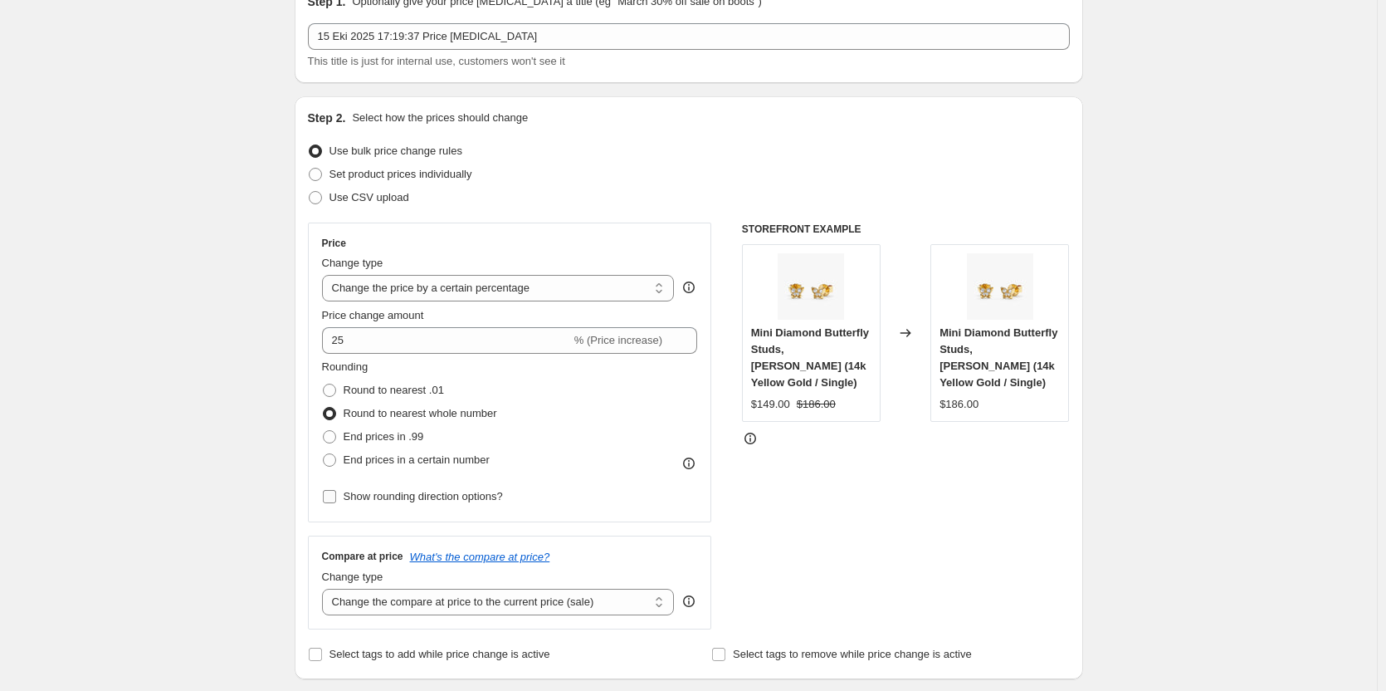
scroll to position [166, 0]
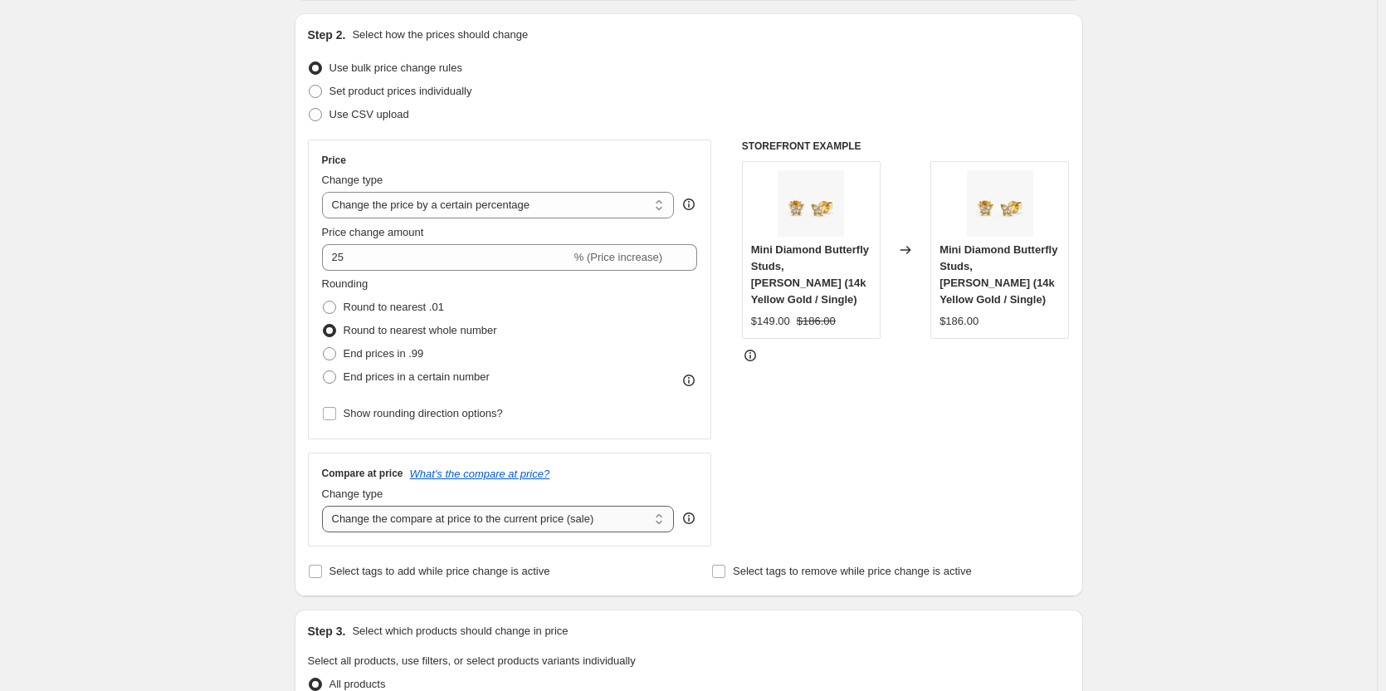
drag, startPoint x: 388, startPoint y: 525, endPoint x: 369, endPoint y: 520, distance: 20.0
click at [369, 520] on select "Change the compare at price to the current price (sale) Change the compare at p…" at bounding box center [498, 518] width 353 height 27
select select "percentage"
click at [325, 505] on select "Change the compare at price to the current price (sale) Change the compare at p…" at bounding box center [498, 518] width 353 height 27
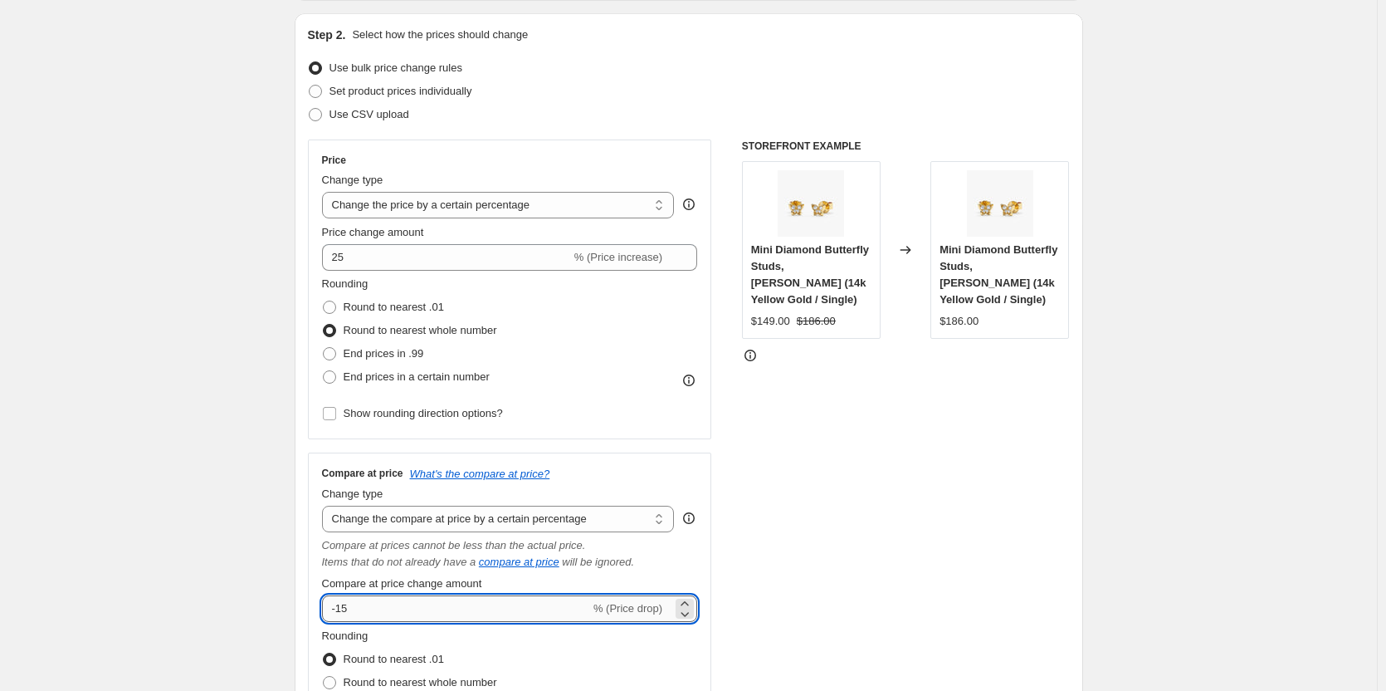
drag, startPoint x: 394, startPoint y: 613, endPoint x: 328, endPoint y: 610, distance: 66.5
click at [328, 610] on input "-15" at bounding box center [456, 608] width 268 height 27
type input "23"
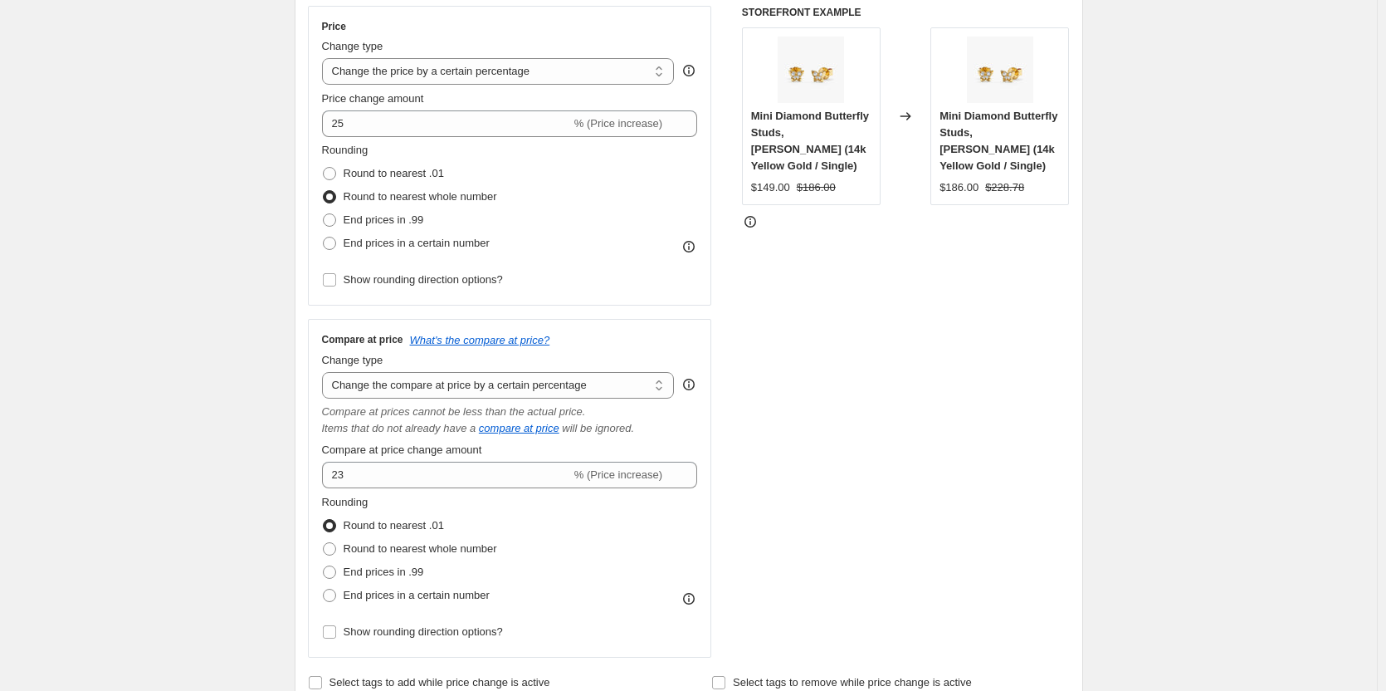
scroll to position [415, 0]
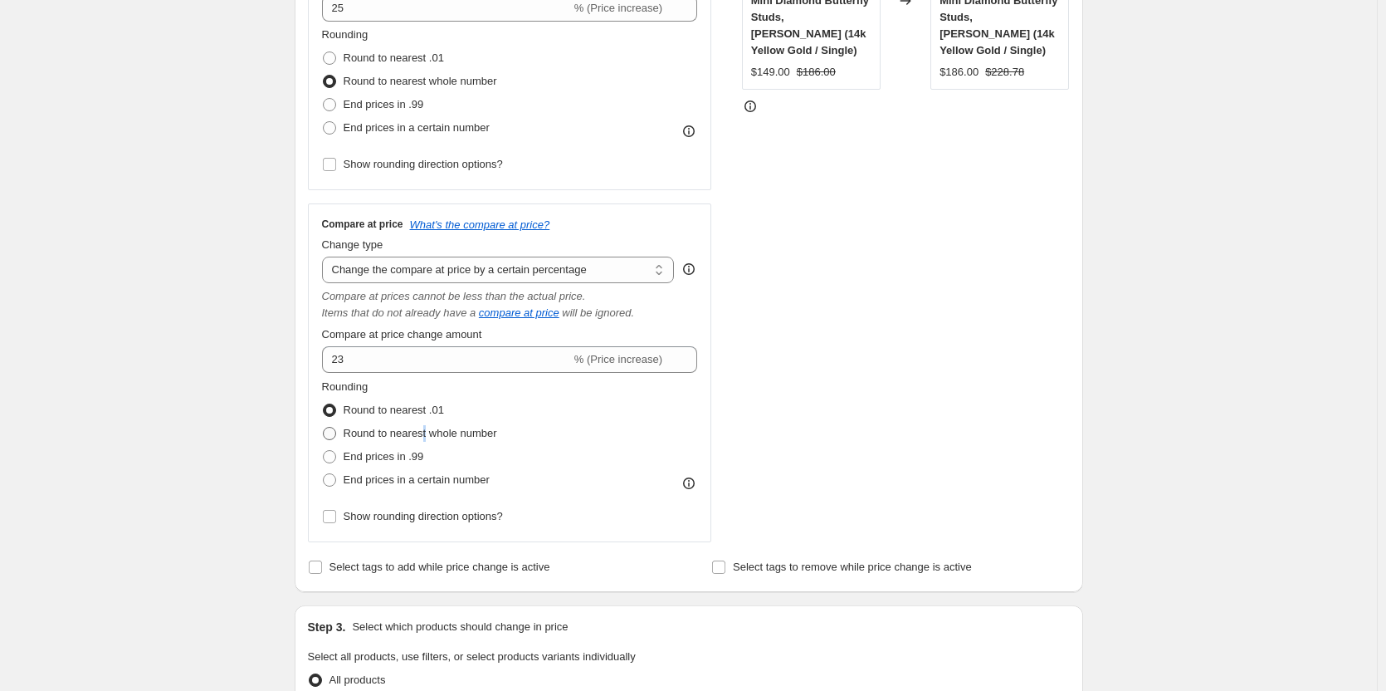
click at [426, 435] on span "Round to nearest whole number" at bounding box center [421, 433] width 154 height 12
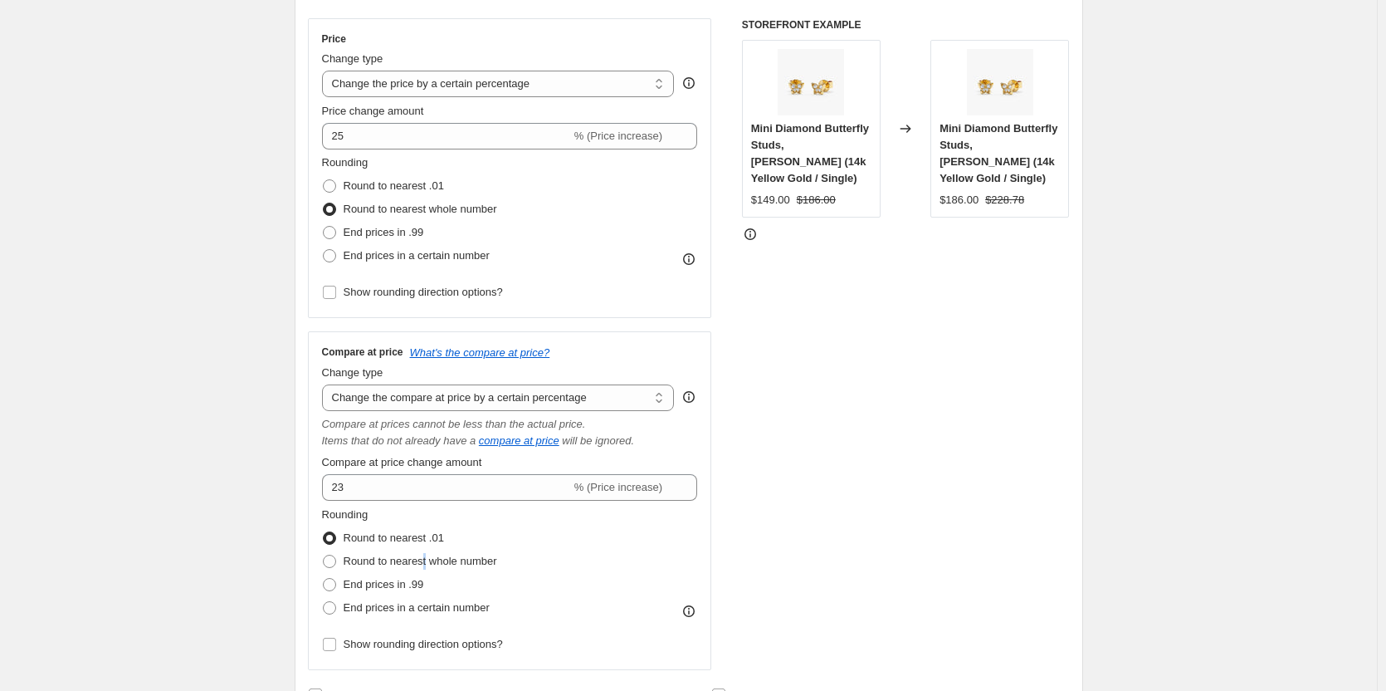
scroll to position [249, 0]
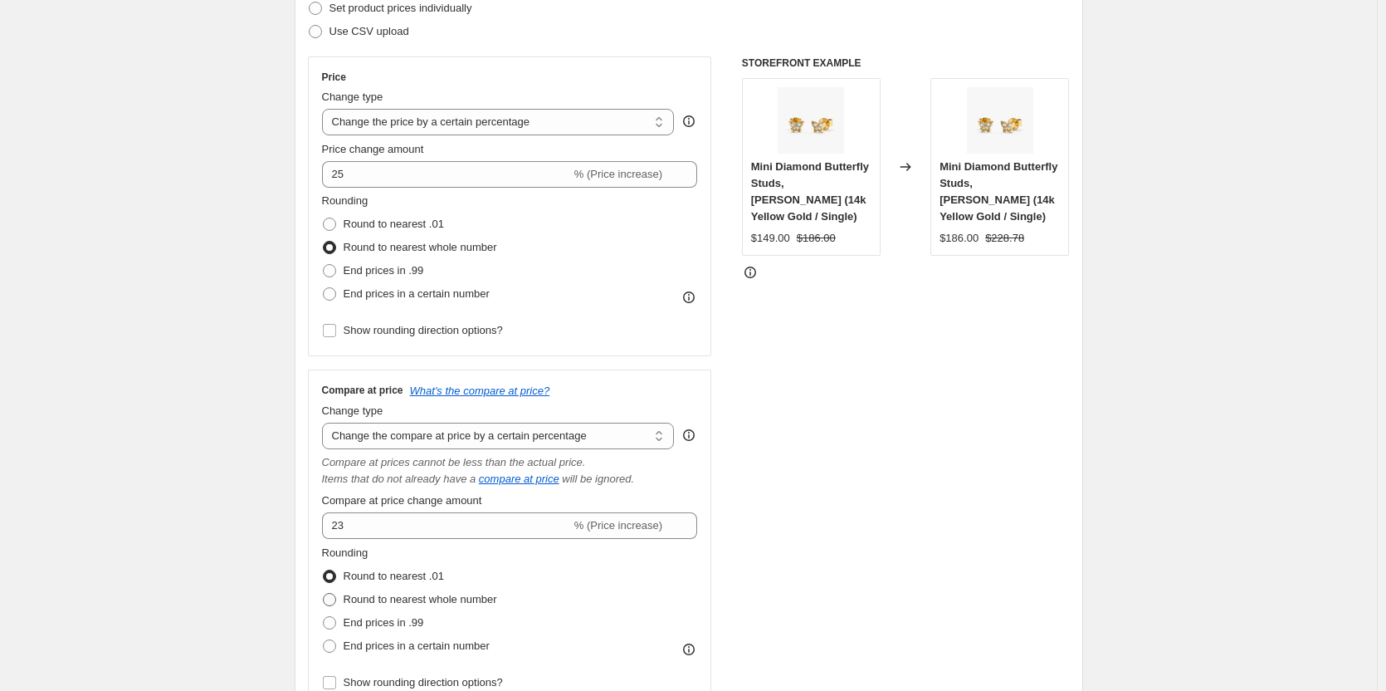
click at [398, 598] on span "Round to nearest whole number" at bounding box center [421, 599] width 154 height 12
click at [324, 593] on input "Round to nearest whole number" at bounding box center [323, 593] width 1 height 1
radio input "true"
click at [822, 456] on div "STOREFRONT EXAMPLE Mini Diamond Butterfly Studs, [PERSON_NAME] (14k Yellow Gold…" at bounding box center [906, 382] width 328 height 652
drag, startPoint x: 382, startPoint y: 524, endPoint x: 259, endPoint y: 523, distance: 122.8
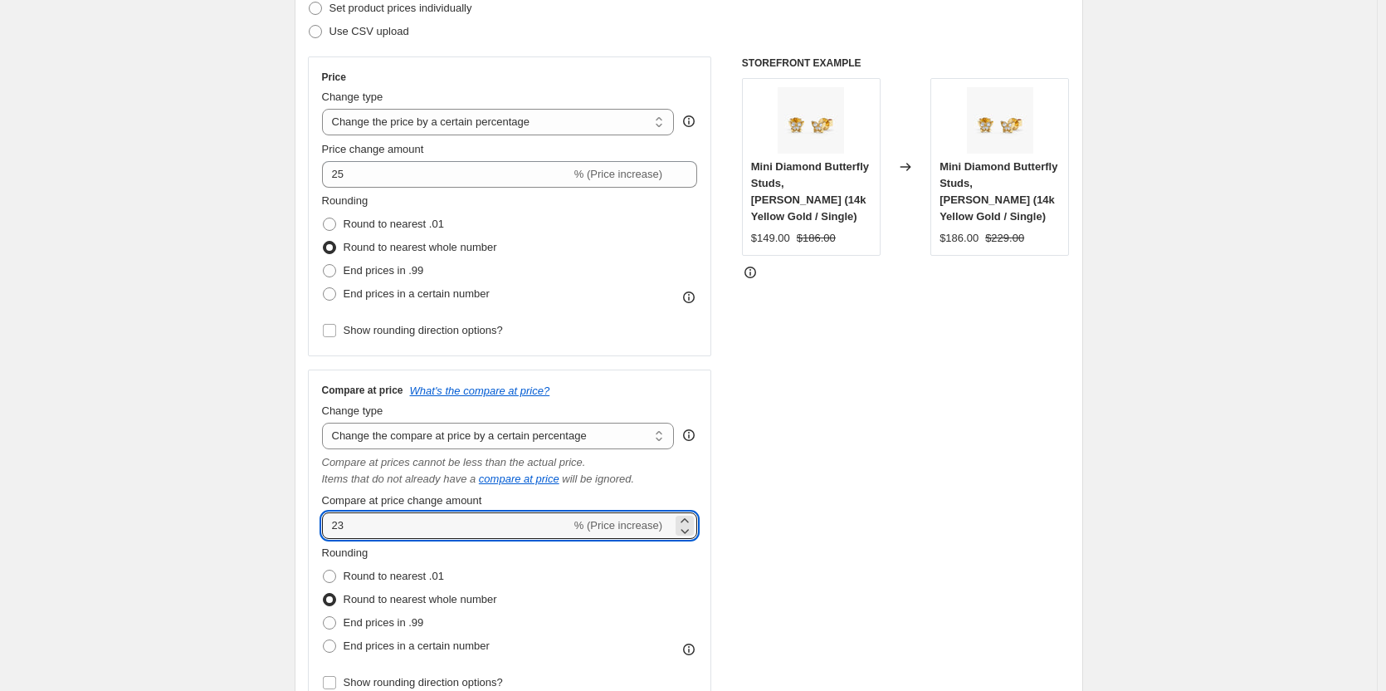
type input "25"
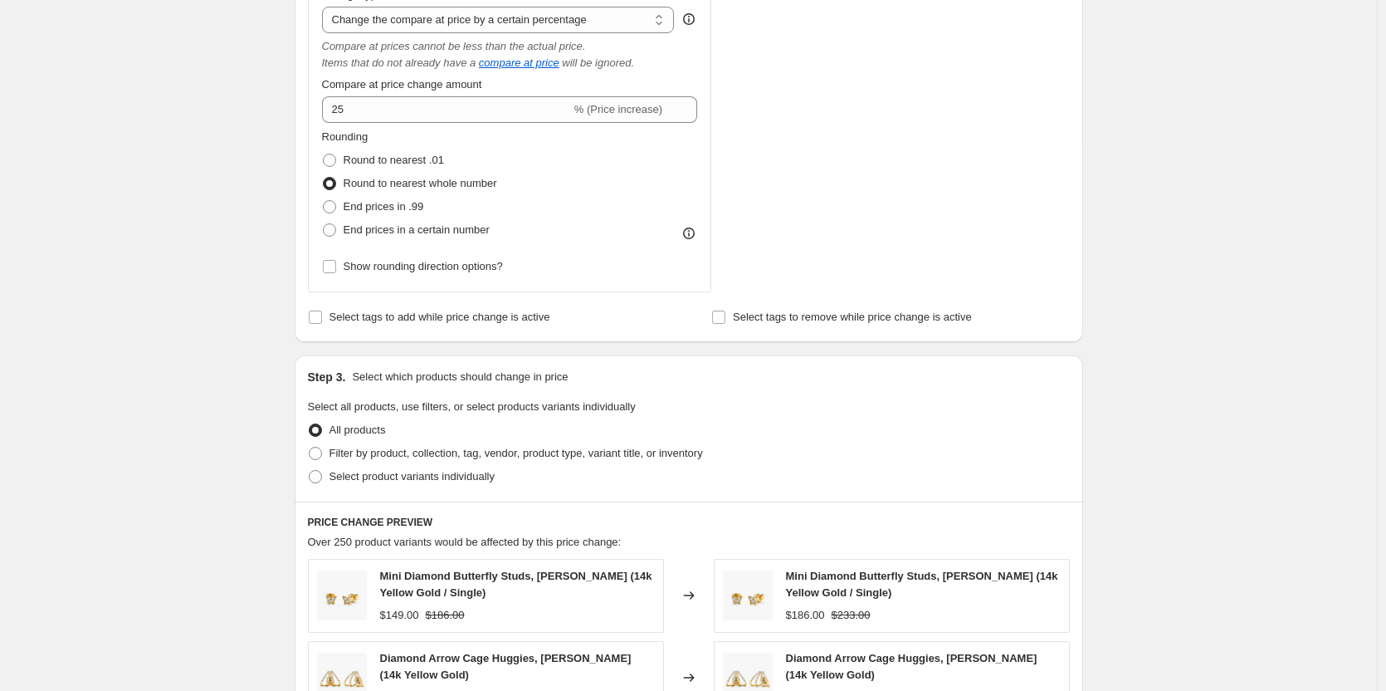
scroll to position [913, 0]
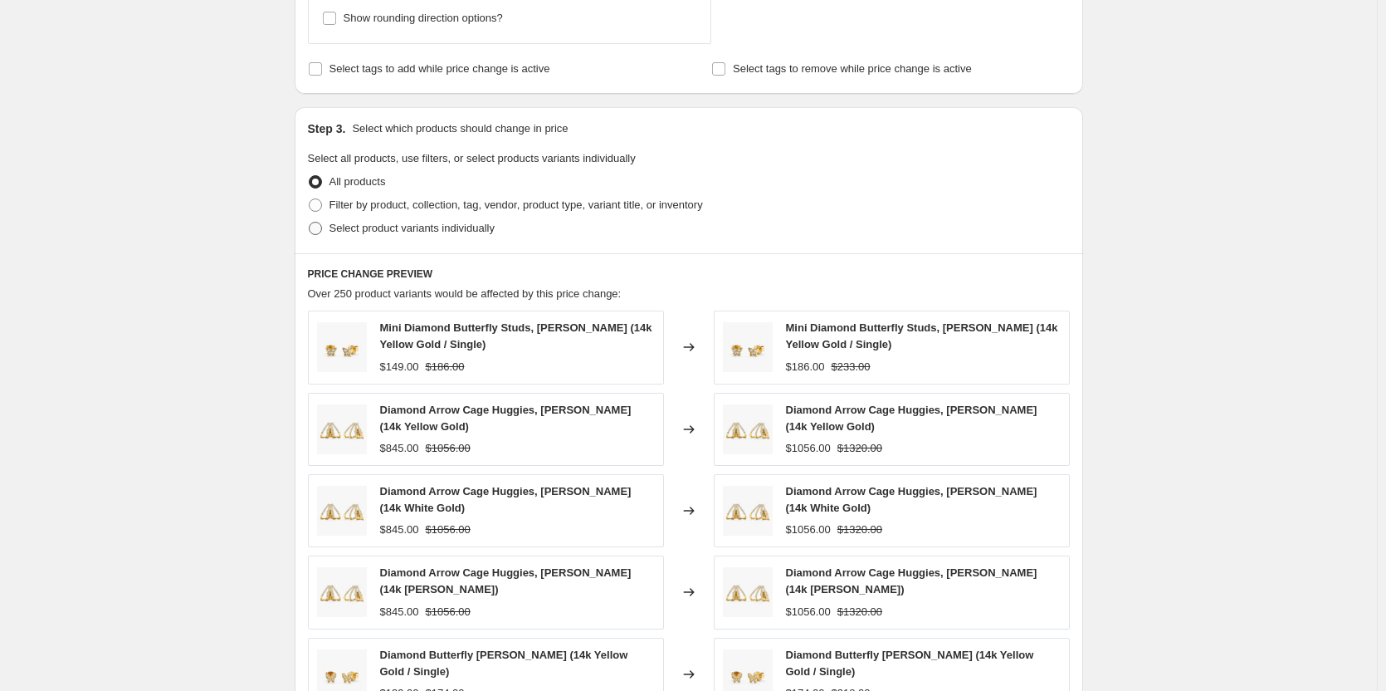
click at [336, 232] on span "Select product variants individually" at bounding box center [412, 228] width 165 height 12
click at [310, 222] on input "Select product variants individually" at bounding box center [309, 222] width 1 height 1
radio input "true"
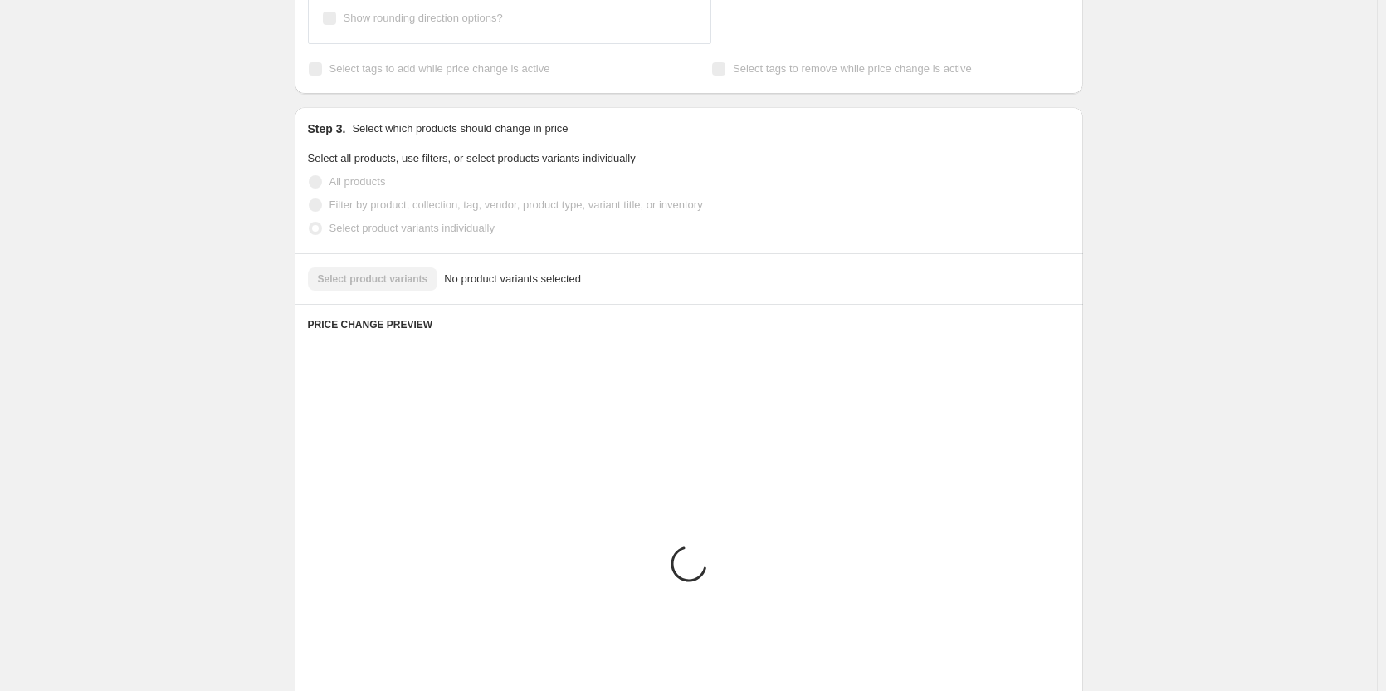
scroll to position [847, 0]
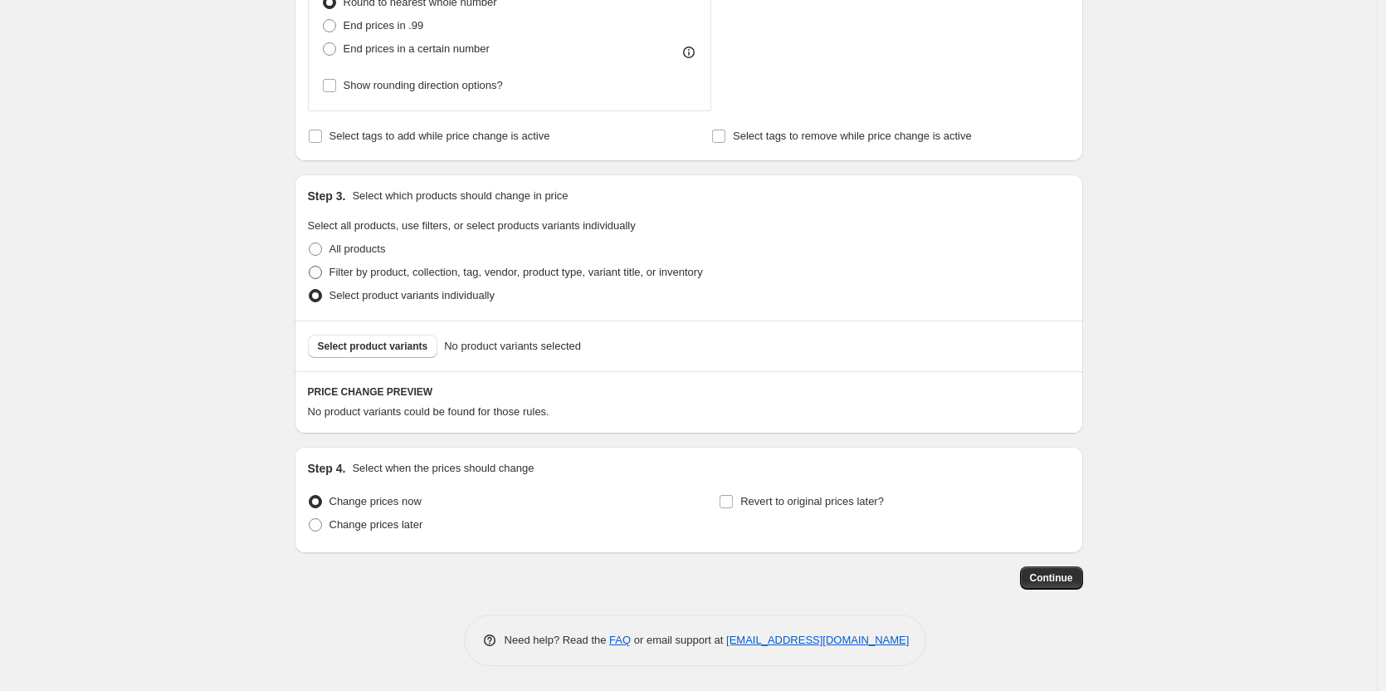
click at [368, 271] on span "Filter by product, collection, tag, vendor, product type, variant title, or inv…" at bounding box center [516, 272] width 373 height 12
click at [310, 266] on input "Filter by product, collection, tag, vendor, product type, variant title, or inv…" at bounding box center [309, 266] width 1 height 1
radio input "true"
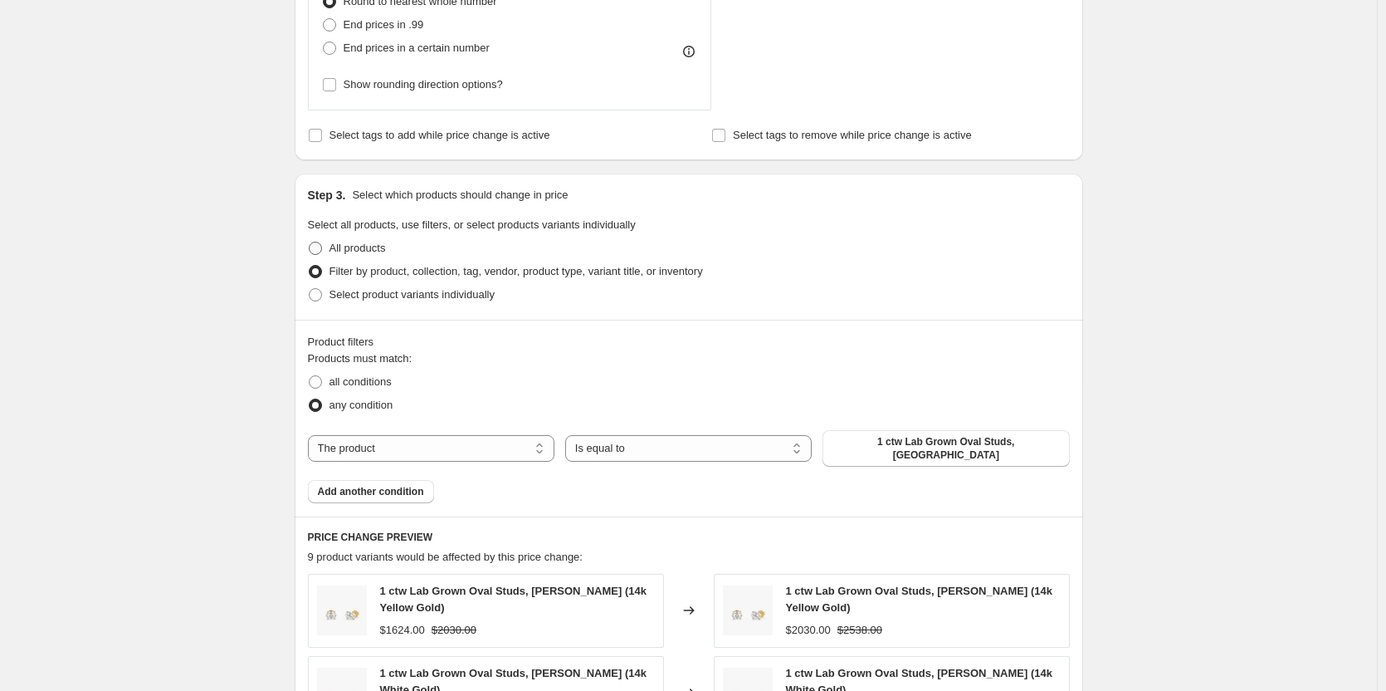
click at [322, 249] on span at bounding box center [315, 248] width 13 height 13
click at [310, 242] on input "All products" at bounding box center [309, 242] width 1 height 1
radio input "true"
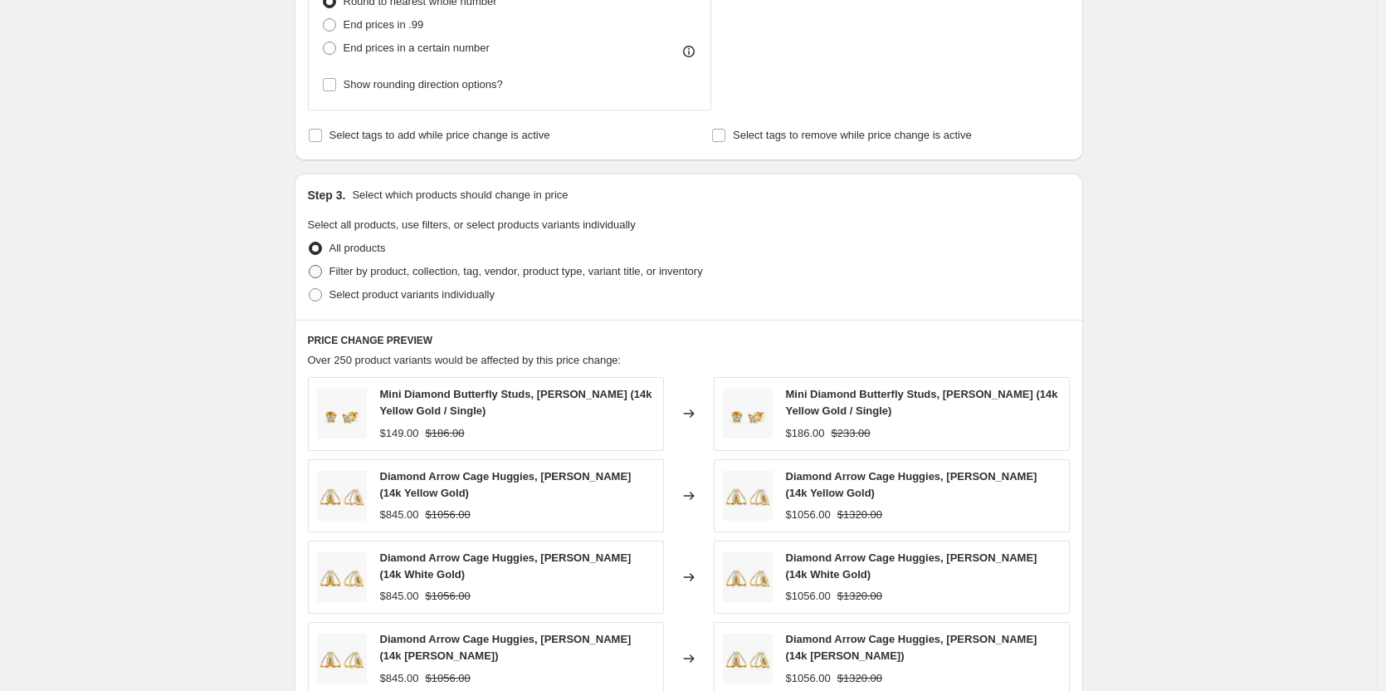
click at [322, 272] on span at bounding box center [315, 271] width 13 height 13
click at [310, 266] on input "Filter by product, collection, tag, vendor, product type, variant title, or inv…" at bounding box center [309, 265] width 1 height 1
radio input "true"
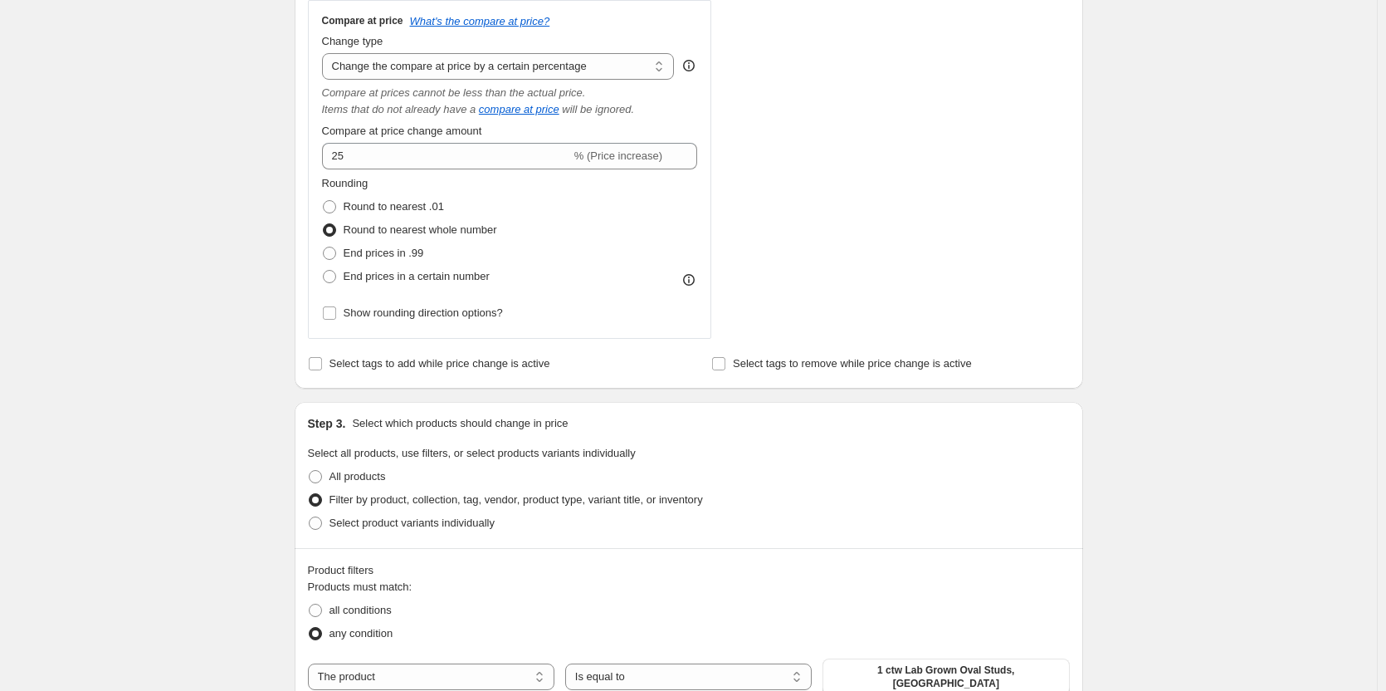
scroll to position [830, 0]
